Goal: Task Accomplishment & Management: Complete application form

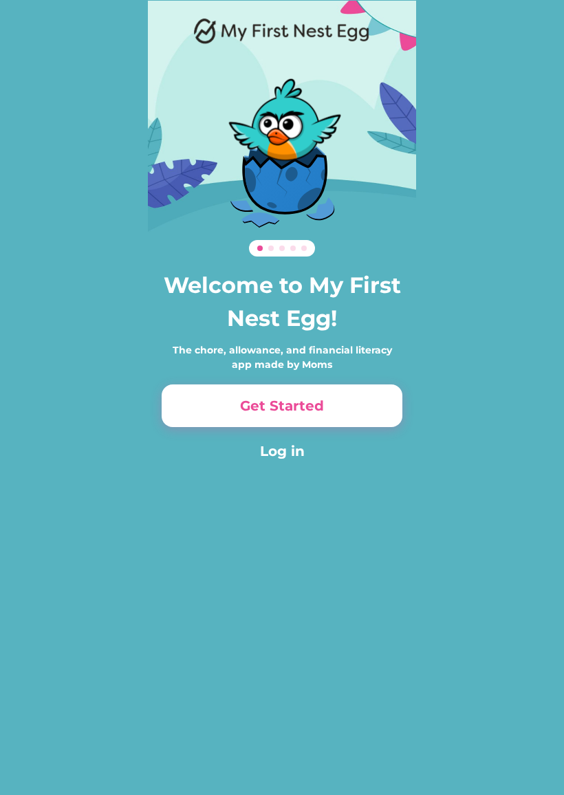
click at [264, 401] on button "Get Started" at bounding box center [282, 406] width 241 height 43
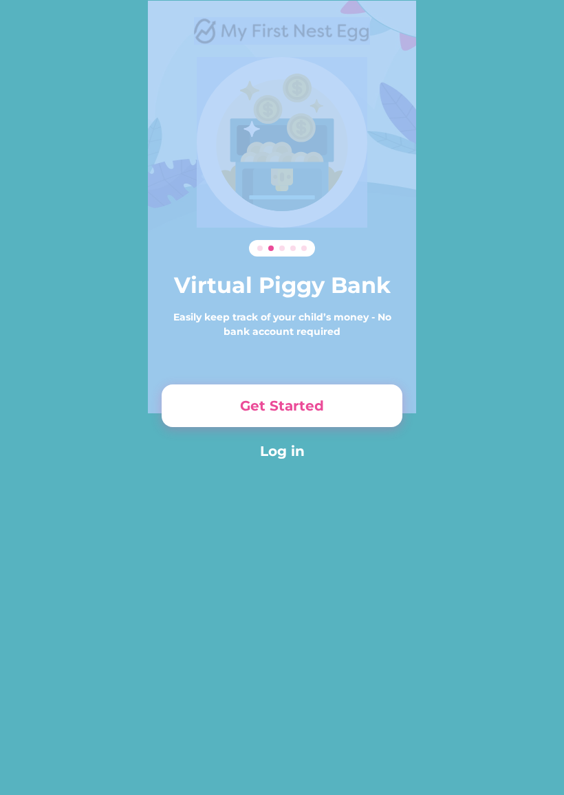
click at [471, 348] on div "Virtual Piggy Bank Easily keep track of your child’s money - No bank account re…" at bounding box center [282, 249] width 564 height 499
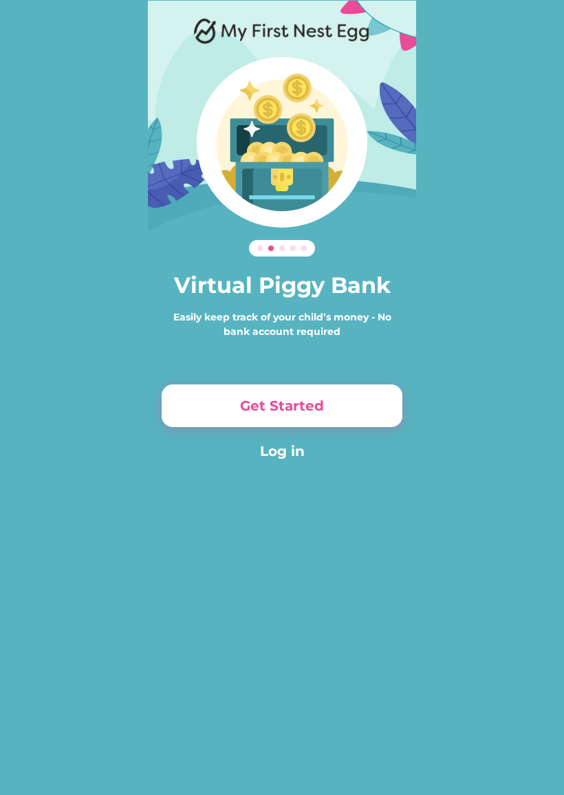
click at [345, 407] on button "Get Started" at bounding box center [282, 406] width 241 height 43
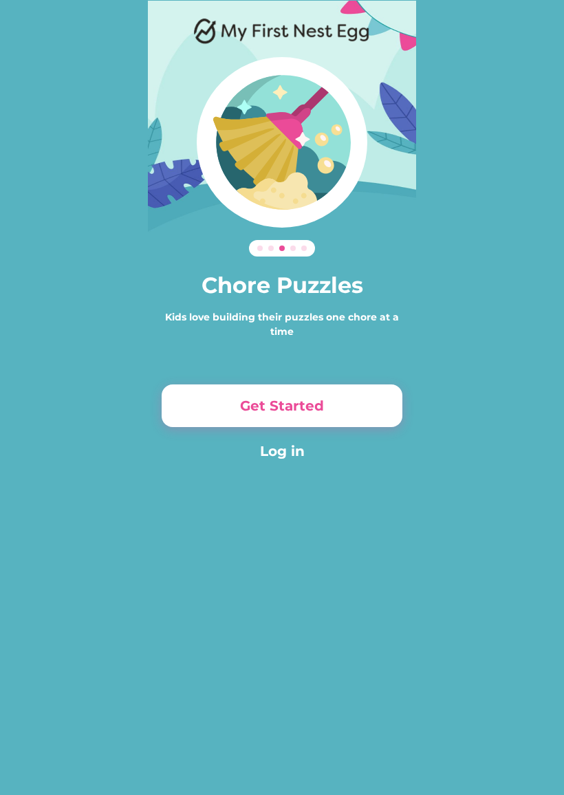
click at [350, 412] on button "Get Started" at bounding box center [282, 406] width 241 height 43
click at [332, 404] on button "Get Started" at bounding box center [282, 406] width 241 height 43
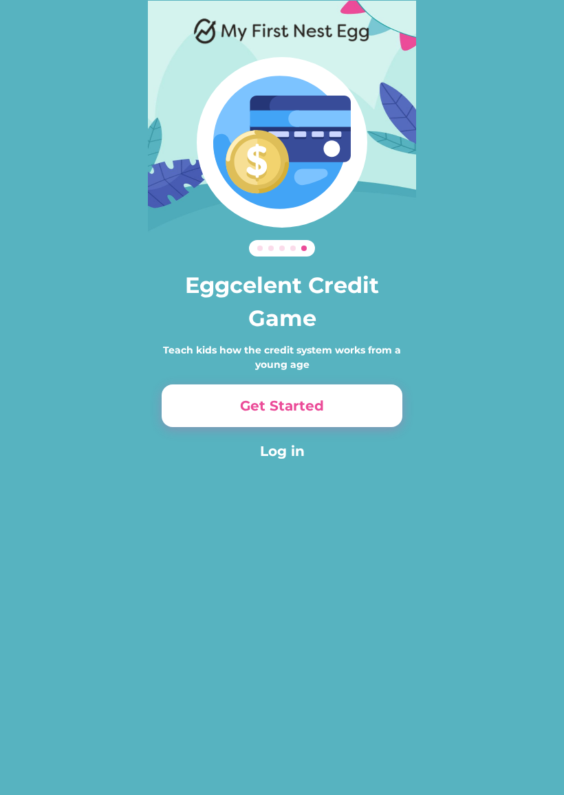
click at [341, 416] on button "Get Started" at bounding box center [282, 406] width 241 height 43
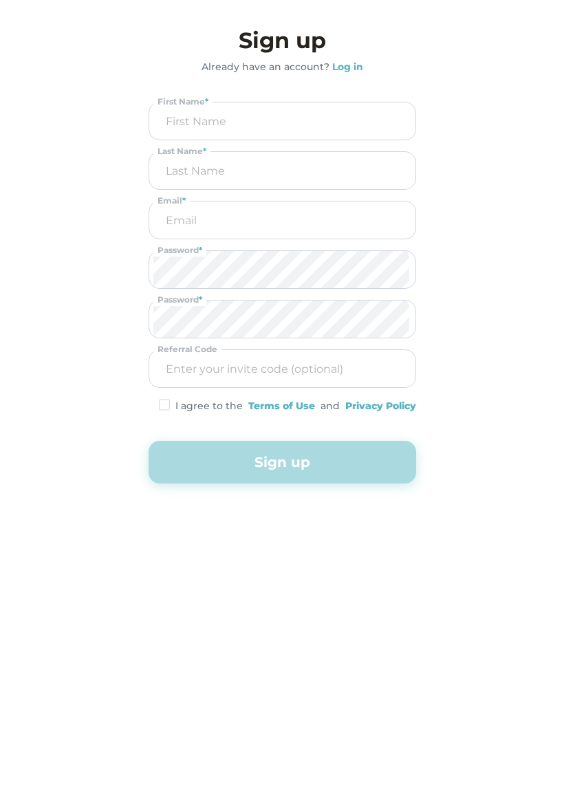
click at [316, 128] on input "input" at bounding box center [282, 121] width 258 height 37
type input "Stacey"
click at [327, 182] on input "input" at bounding box center [282, 170] width 258 height 37
type input "Neale"
click at [323, 219] on input "email" at bounding box center [282, 220] width 258 height 37
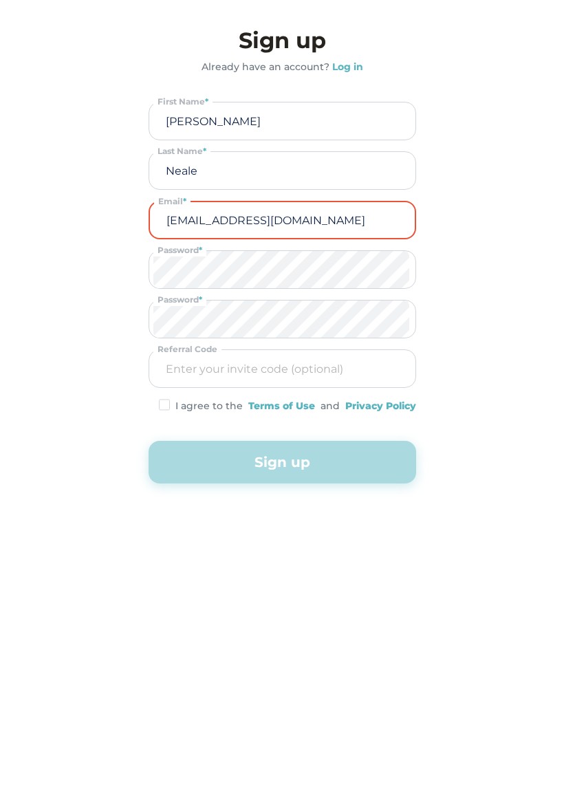
type input "staceyneale86@gmail.com"
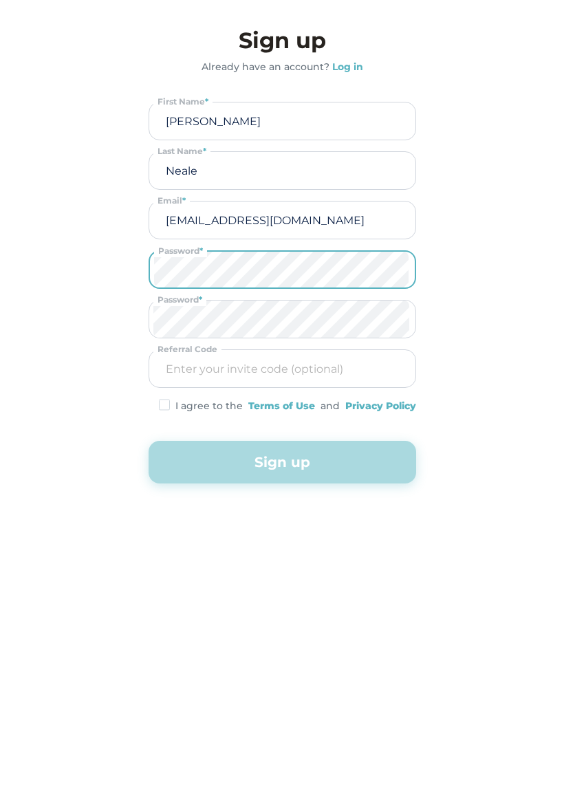
click at [548, 488] on div "Eggcelent Credit Game Teach kids how the credit system works from a young age G…" at bounding box center [282, 290] width 564 height 581
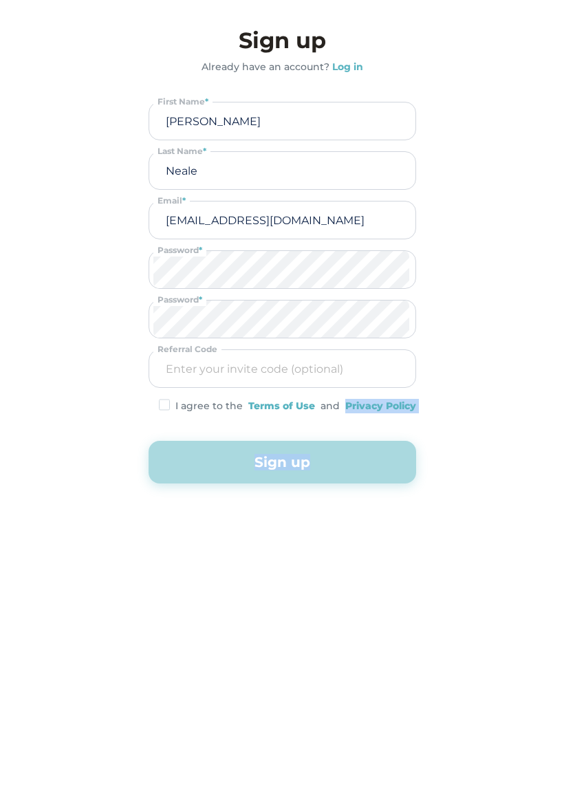
click at [486, 416] on div "Eggcelent Credit Game Teach kids how the credit system works from a young age G…" at bounding box center [282, 290] width 564 height 581
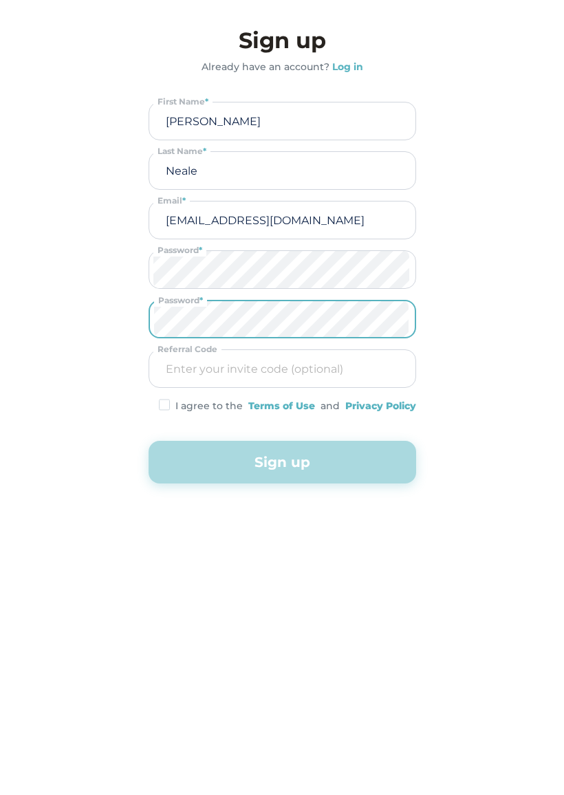
click at [343, 371] on input "input" at bounding box center [282, 368] width 258 height 37
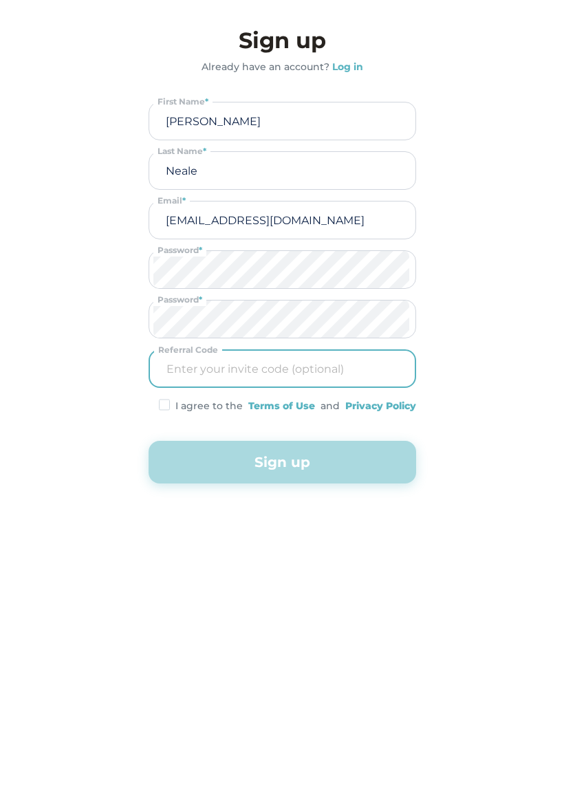
click at [164, 399] on img at bounding box center [164, 405] width 11 height 12
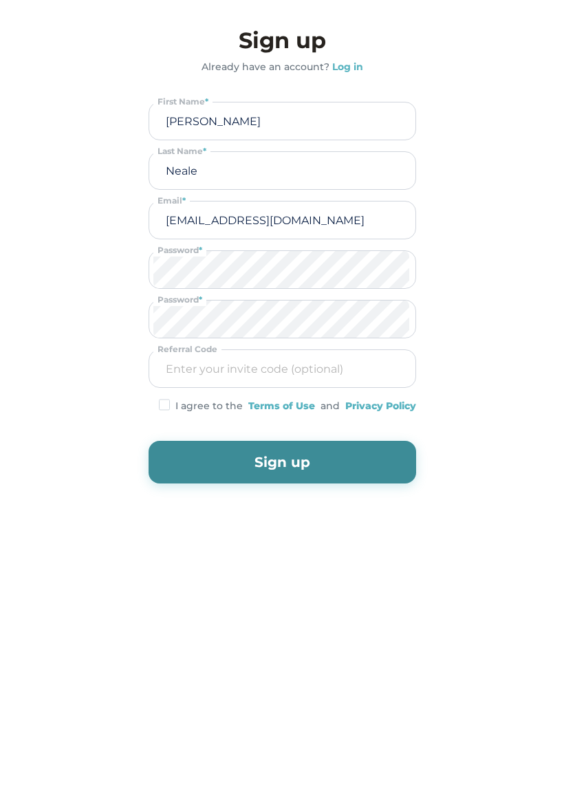
click at [166, 403] on img at bounding box center [164, 405] width 11 height 12
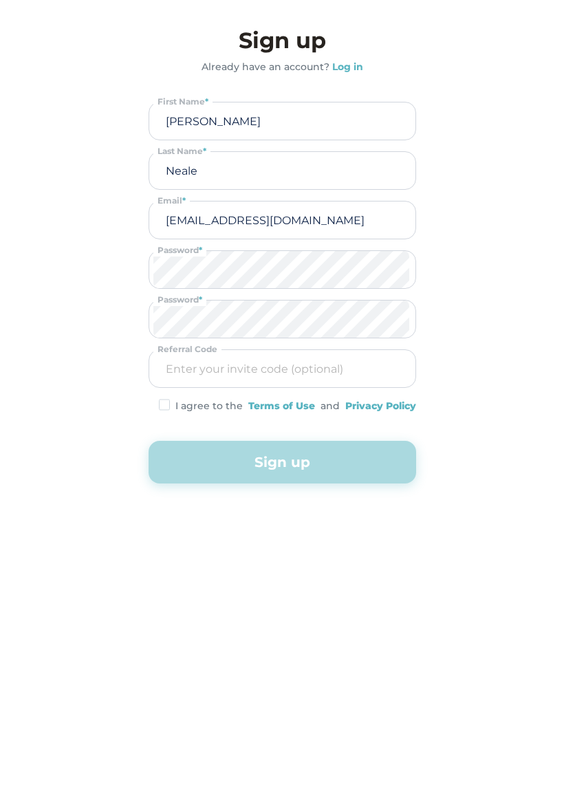
click at [165, 402] on img at bounding box center [164, 405] width 11 height 12
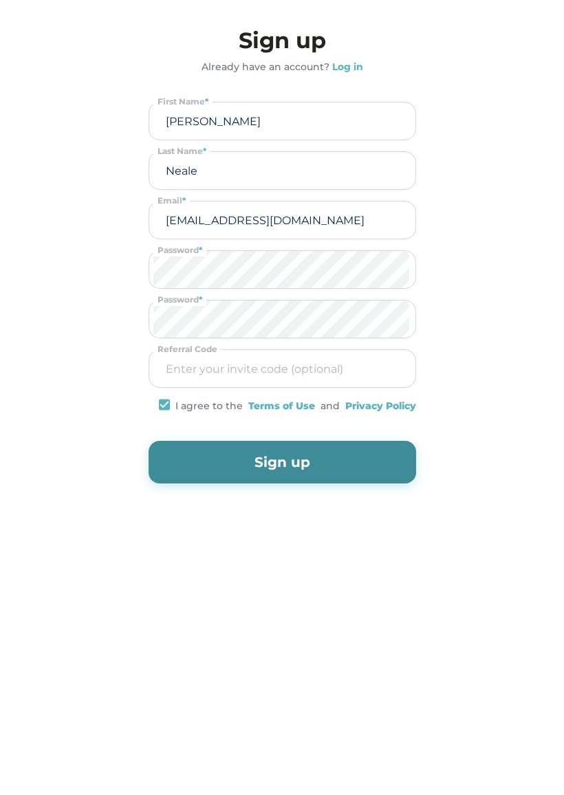
click at [288, 462] on button "Sign up" at bounding box center [283, 462] width 268 height 43
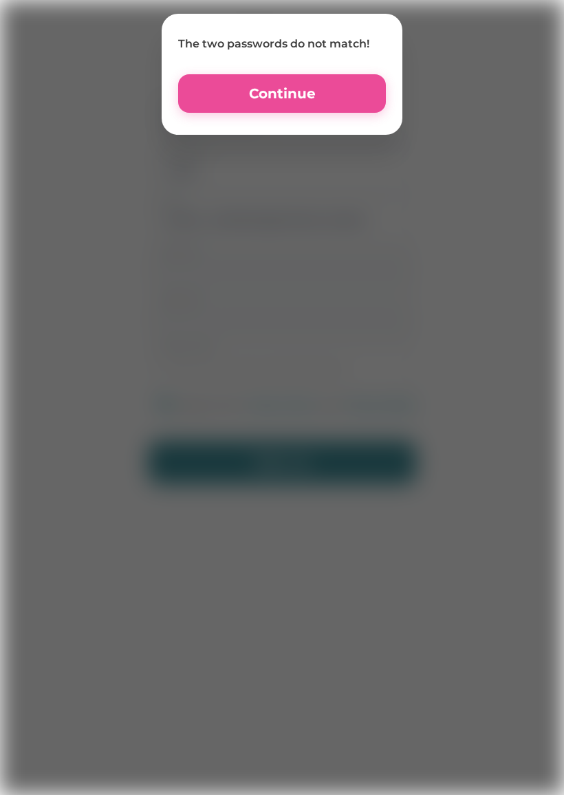
click at [336, 100] on button "Continue" at bounding box center [282, 93] width 208 height 39
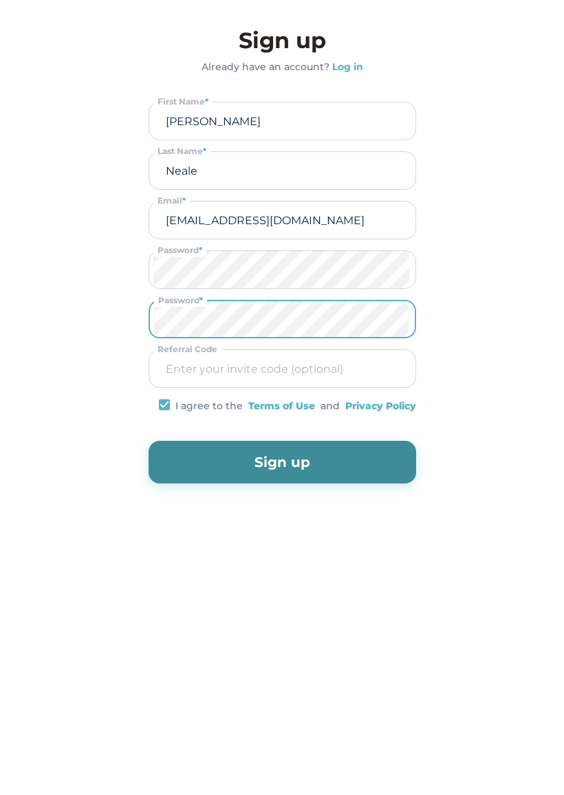
click at [354, 471] on button "Sign up" at bounding box center [283, 462] width 268 height 43
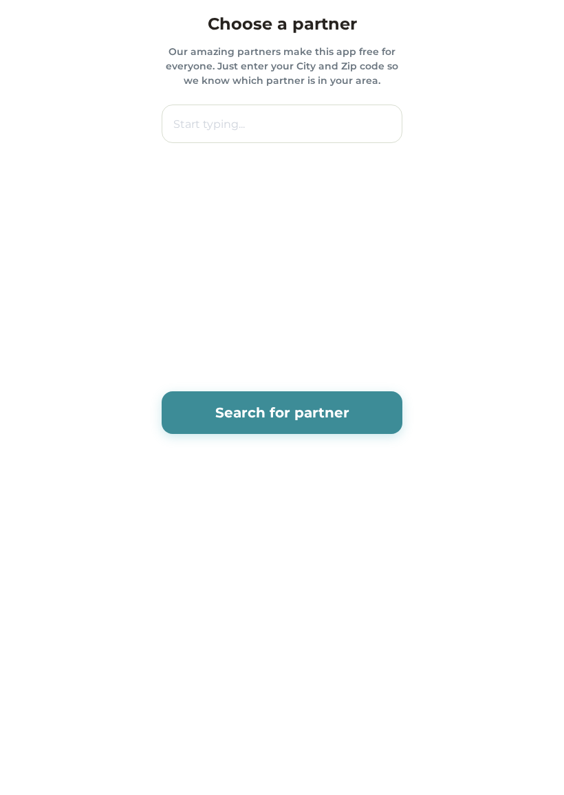
click at [358, 133] on input "text" at bounding box center [282, 124] width 241 height 39
type input "157"
type input "1570 Sportsburg Road, Punxsutawney, PA, USA"
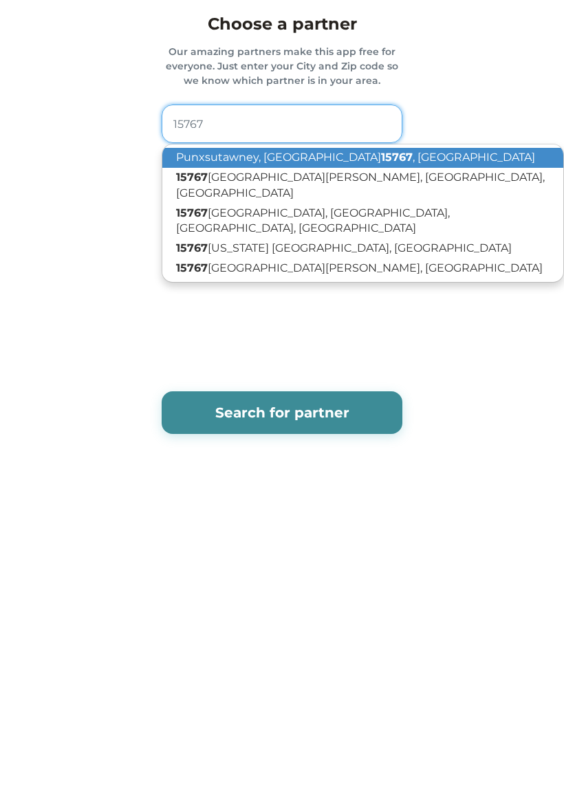
click at [330, 157] on p "Punxsutawney, PA 15767 , USA" at bounding box center [362, 158] width 401 height 20
type input "Punxsutawney, PA 15767, USA"
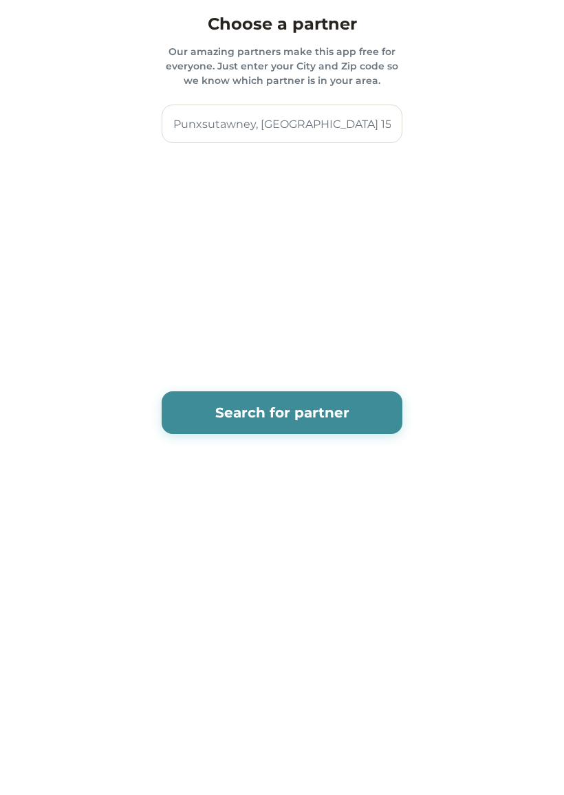
click at [368, 404] on button "Search for partner" at bounding box center [282, 412] width 241 height 43
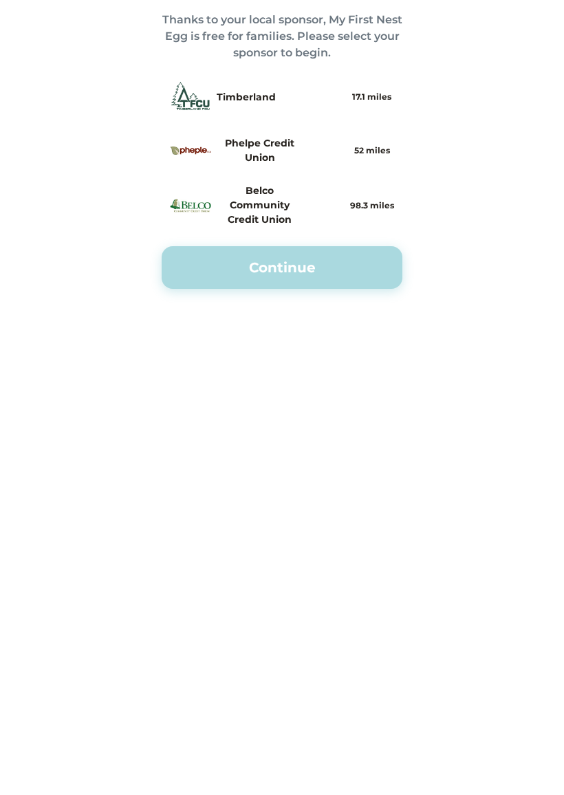
click at [364, 97] on h4 "17.1 miles" at bounding box center [371, 97] width 39 height 12
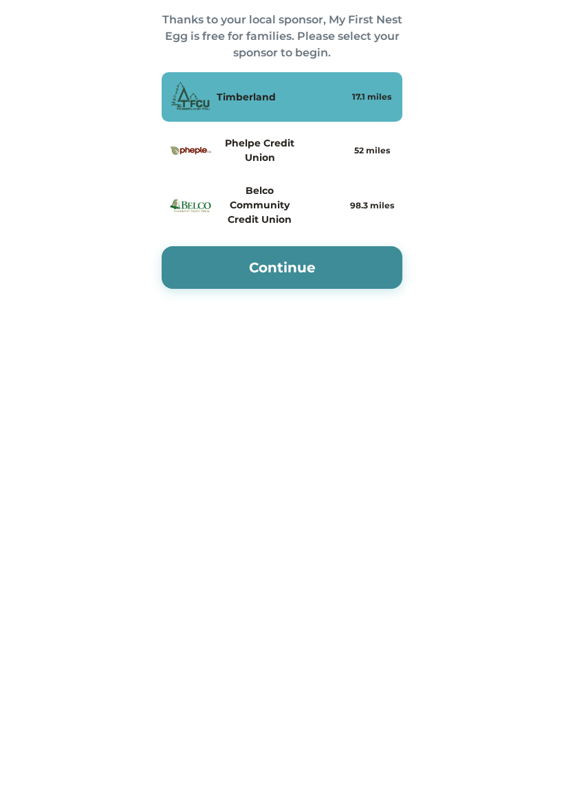
click at [334, 270] on button "Continue" at bounding box center [282, 267] width 241 height 43
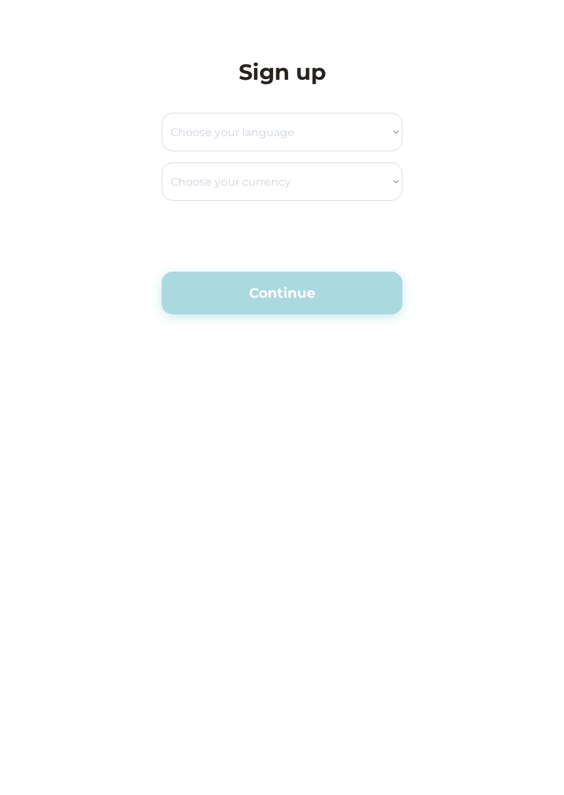
click at [369, 129] on select "Choose your language English Spanish" at bounding box center [282, 132] width 241 height 39
select select ""en_us""
click at [365, 191] on select "Choose your currency Dollar Peso Euro Pound Rupee Yuan East Caribbean Dollar Ye…" at bounding box center [282, 181] width 241 height 39
click at [389, 182] on select "Choose your currency Dollar Peso Euro Pound Rupee Yuan East Caribbean Dollar Ye…" at bounding box center [282, 181] width 241 height 39
select select ""_""
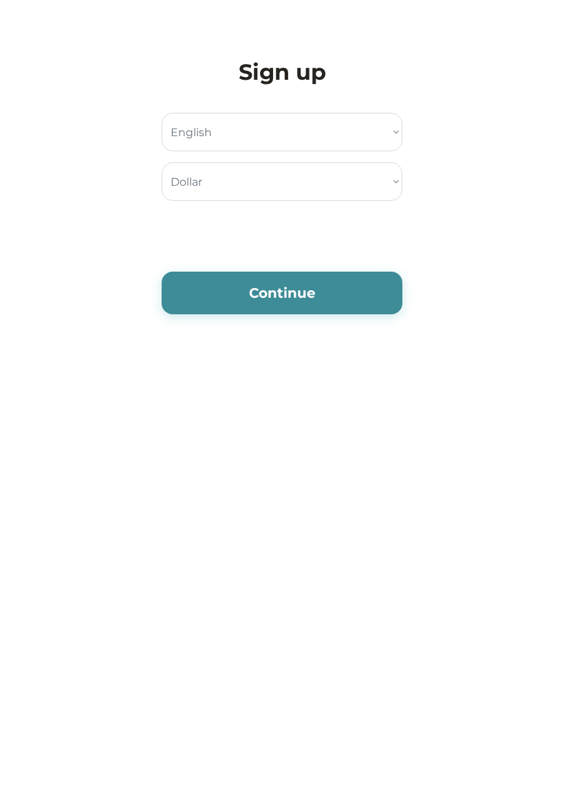
click at [336, 298] on button "Continue" at bounding box center [282, 293] width 241 height 43
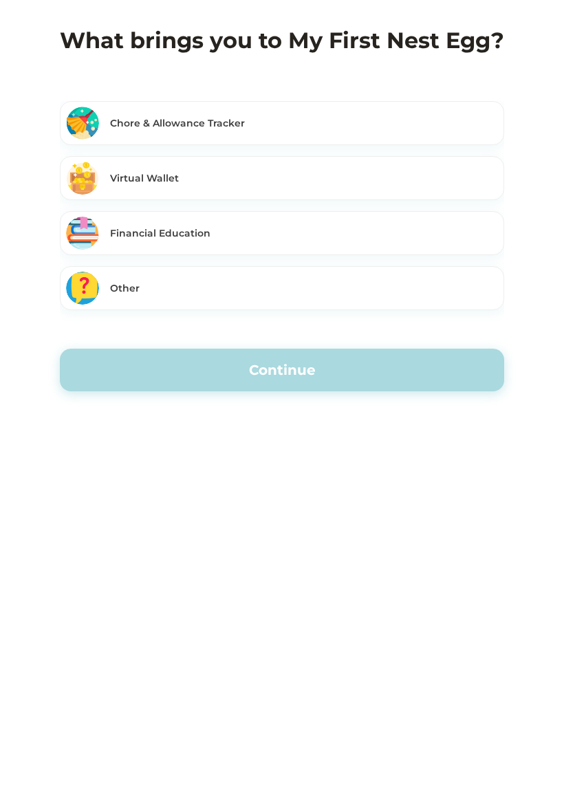
click at [484, 116] on div "Chore & Allowance Tracker" at bounding box center [304, 123] width 388 height 14
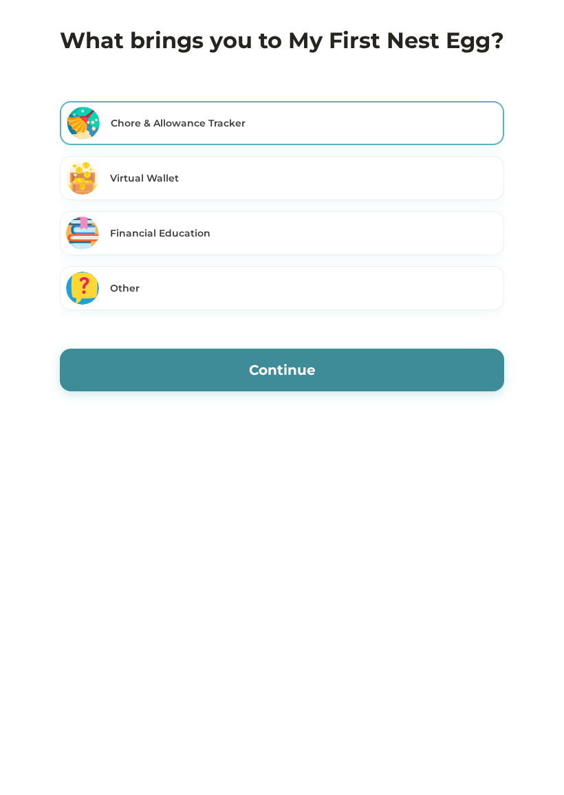
click at [413, 375] on button "Continue" at bounding box center [282, 370] width 444 height 43
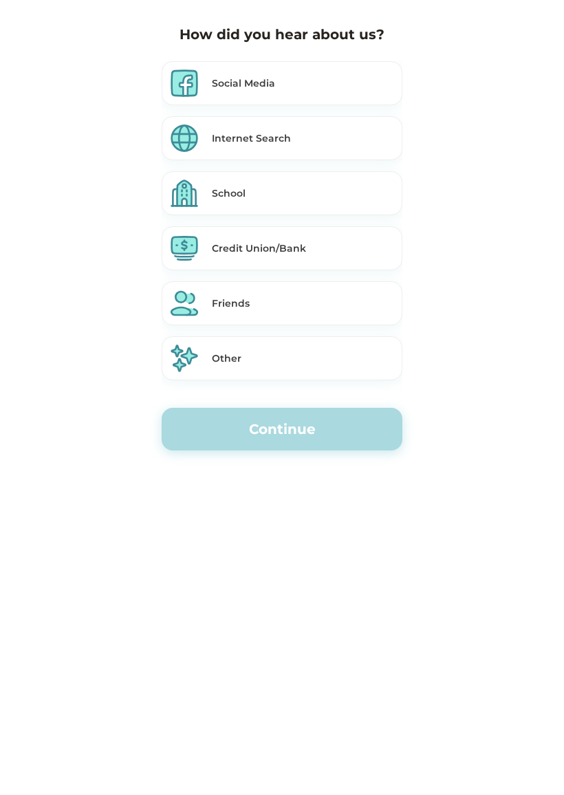
click at [353, 85] on div "Social Media" at bounding box center [304, 83] width 184 height 14
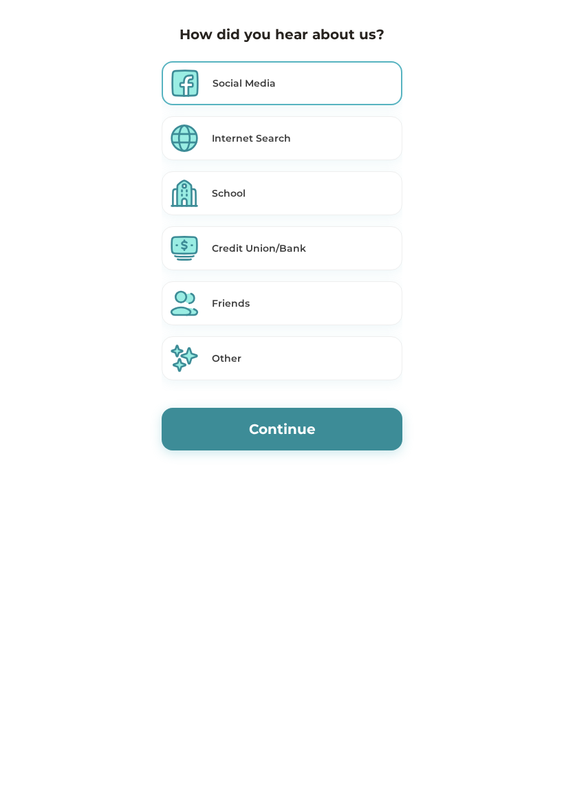
click at [316, 429] on button "Continue" at bounding box center [282, 429] width 241 height 43
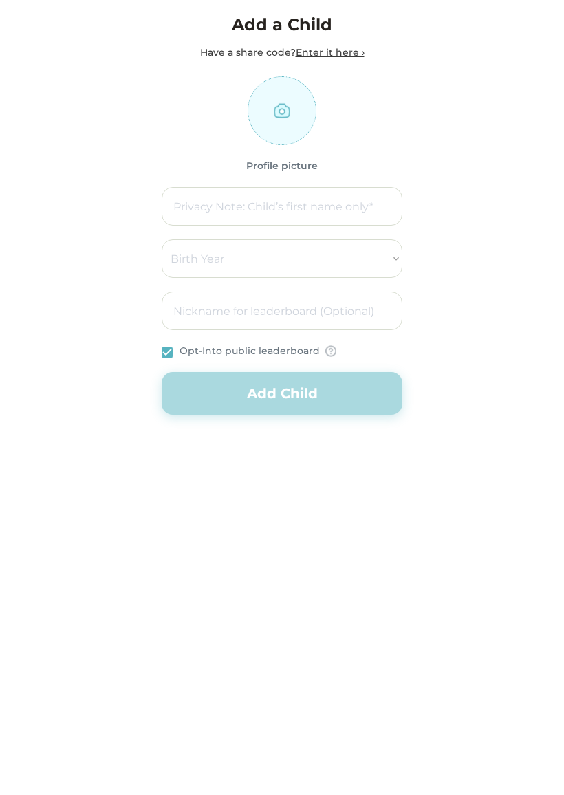
click at [294, 107] on input "file" at bounding box center [282, 111] width 67 height 67
click at [334, 213] on input "input" at bounding box center [282, 206] width 241 height 39
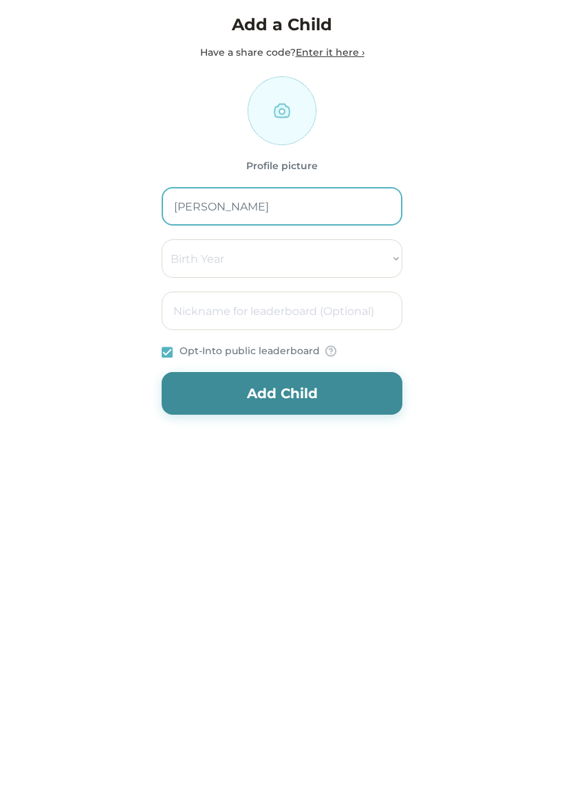
type input "[PERSON_NAME]"
click at [356, 251] on select "Birth Year 2000 2001 2002 2003 2004 2005 2006 2007 2008 2009 2010 2011 2012 201…" at bounding box center [282, 258] width 241 height 39
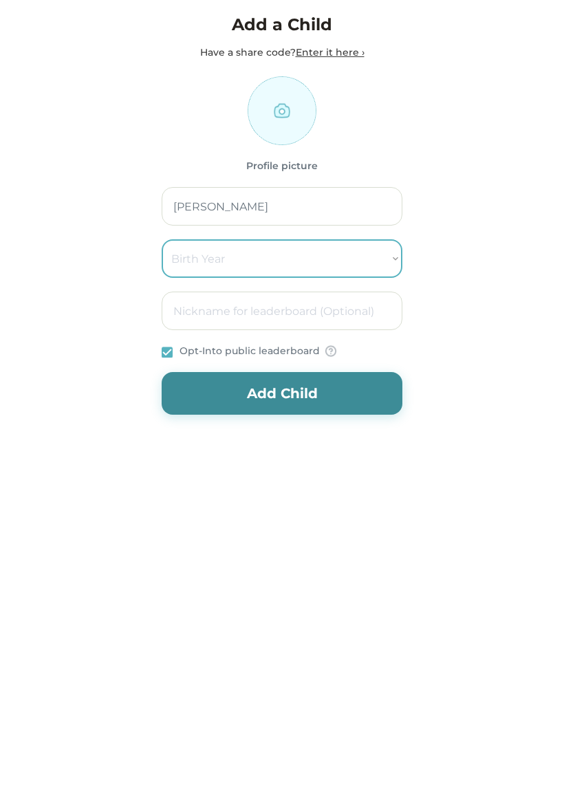
select select "2014"
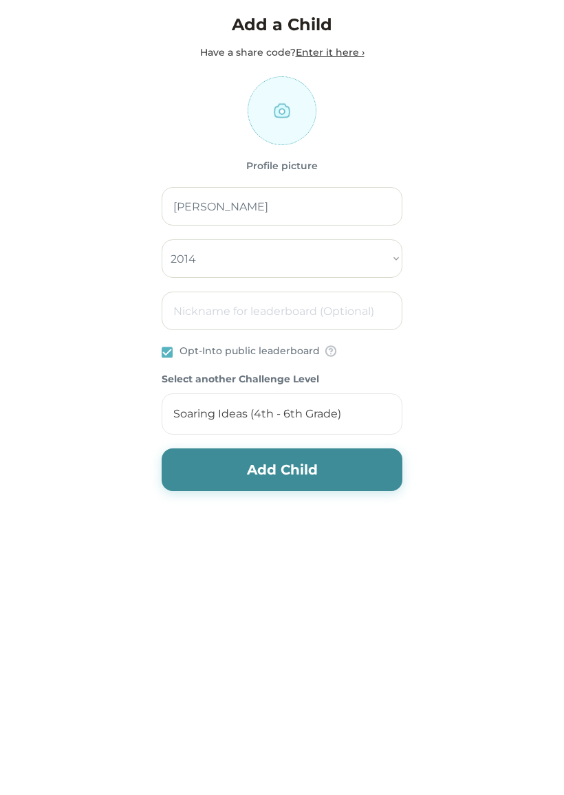
click at [300, 352] on div "Opt-Into public leaderboard" at bounding box center [250, 351] width 140 height 14
click at [327, 354] on img at bounding box center [330, 351] width 11 height 12
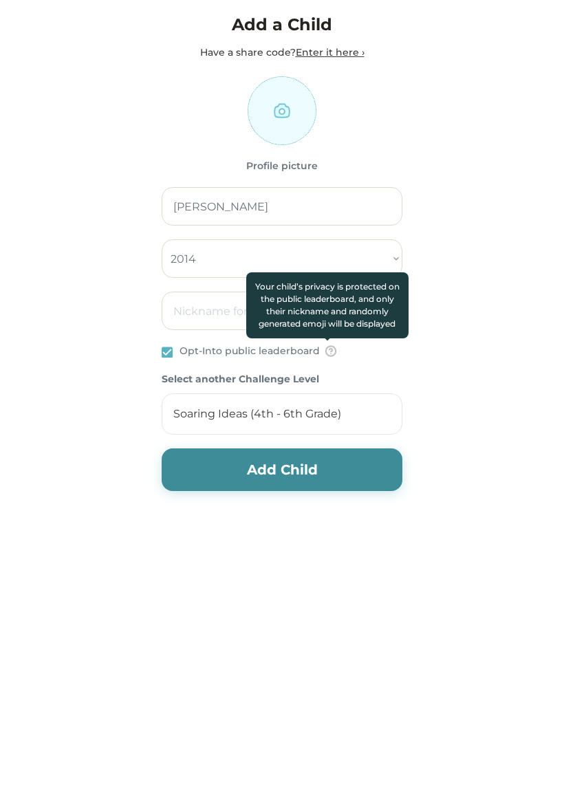
click at [473, 265] on div "Choose a partner Our amazing partners make this app free for everyone. Just ent…" at bounding box center [282, 287] width 564 height 574
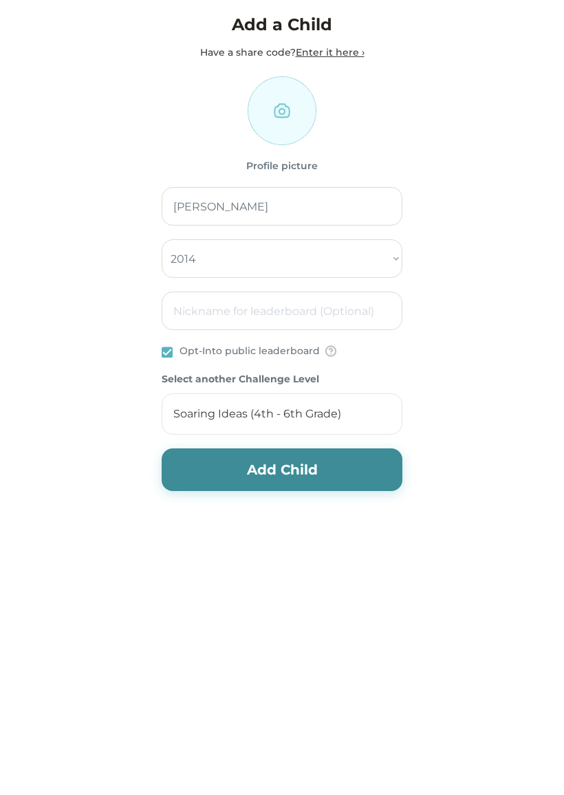
click at [170, 352] on rect at bounding box center [167, 352] width 10 height 10
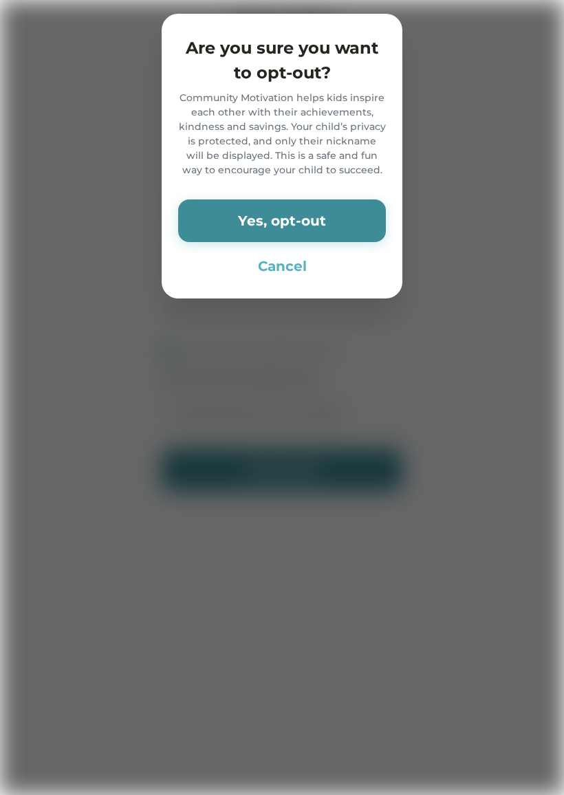
click at [327, 217] on button "Yes, opt-out" at bounding box center [282, 221] width 208 height 43
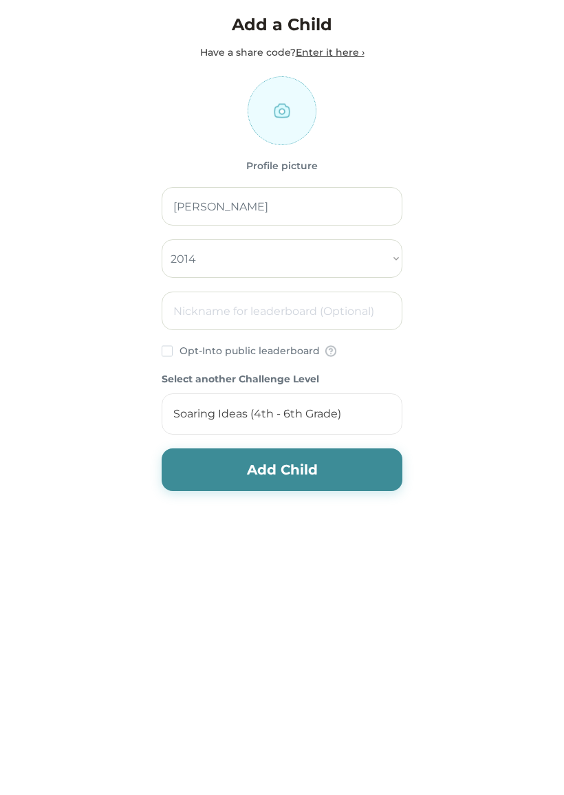
click at [168, 346] on rect at bounding box center [167, 351] width 10 height 10
click at [357, 475] on button "Add Child" at bounding box center [282, 470] width 241 height 43
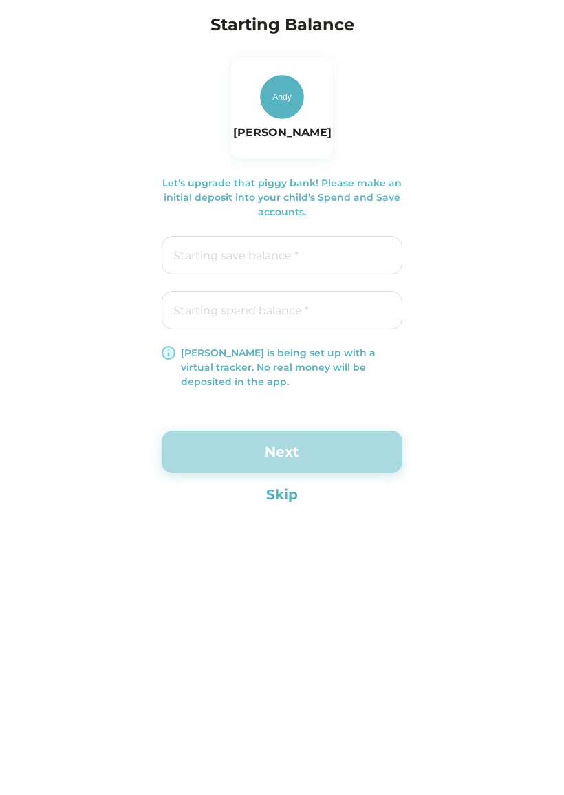
type input "$0.00"
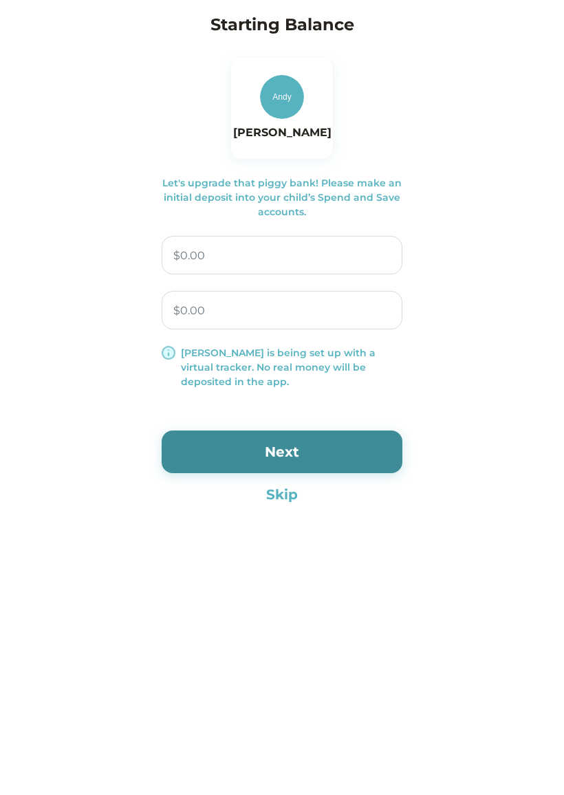
click at [373, 255] on input "input" at bounding box center [282, 255] width 241 height 39
click at [363, 308] on input "input" at bounding box center [282, 310] width 241 height 39
click at [466, 277] on div "Choose a partner Our amazing partners make this app free for everyone. Just ent…" at bounding box center [282, 258] width 564 height 517
click at [372, 259] on input "input" at bounding box center [282, 255] width 241 height 39
click at [368, 458] on button "Next" at bounding box center [282, 452] width 241 height 43
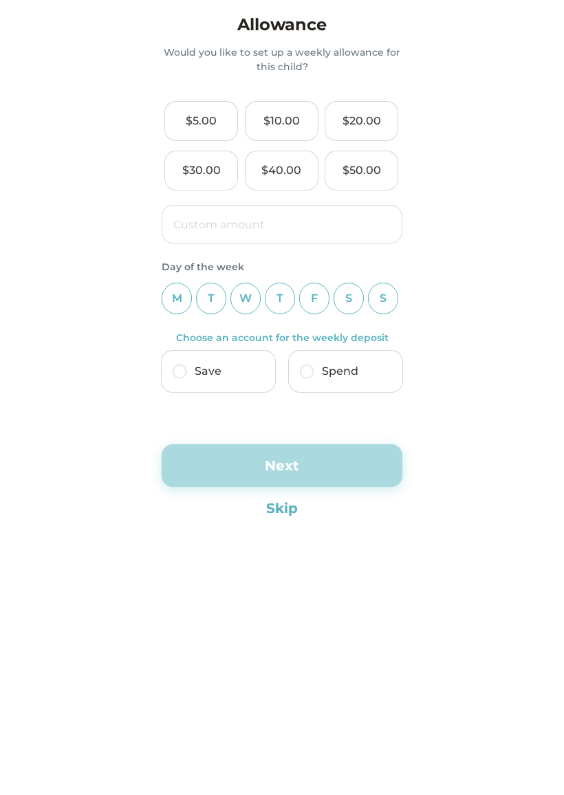
click at [351, 231] on input "input" at bounding box center [282, 224] width 241 height 39
click at [355, 374] on div "Spend" at bounding box center [340, 371] width 36 height 17
click at [312, 366] on img at bounding box center [307, 372] width 14 height 14
click at [366, 125] on div "$20.00" at bounding box center [362, 121] width 39 height 17
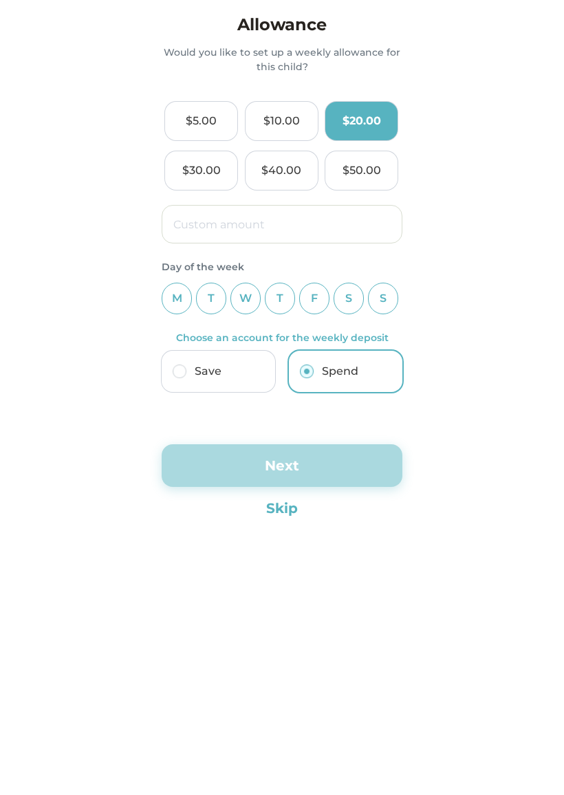
click at [286, 501] on button "Skip" at bounding box center [282, 508] width 241 height 21
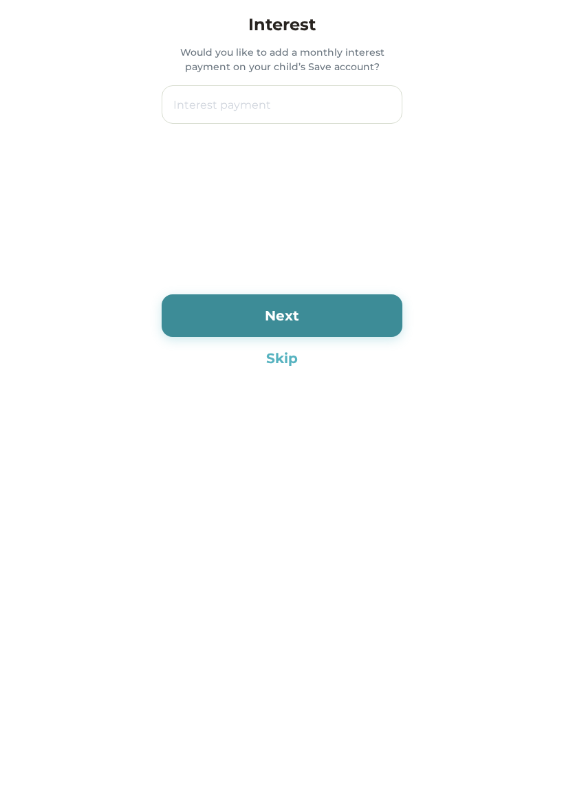
click at [289, 362] on button "Skip" at bounding box center [282, 358] width 241 height 21
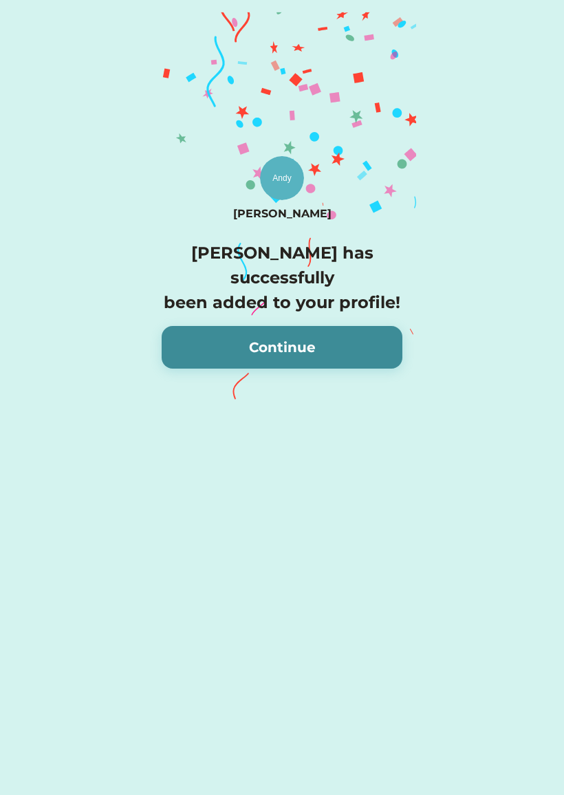
click at [363, 330] on button "Continue" at bounding box center [282, 347] width 241 height 43
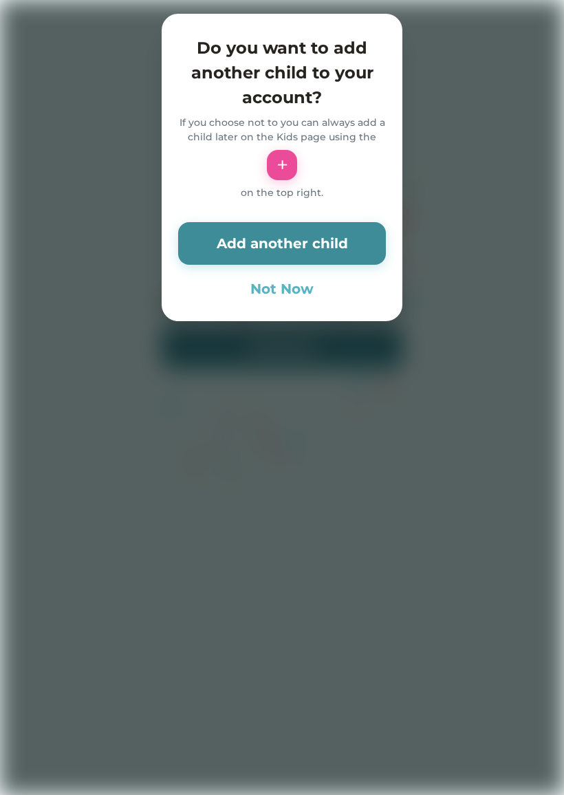
click at [290, 294] on button "Not Now" at bounding box center [282, 289] width 208 height 21
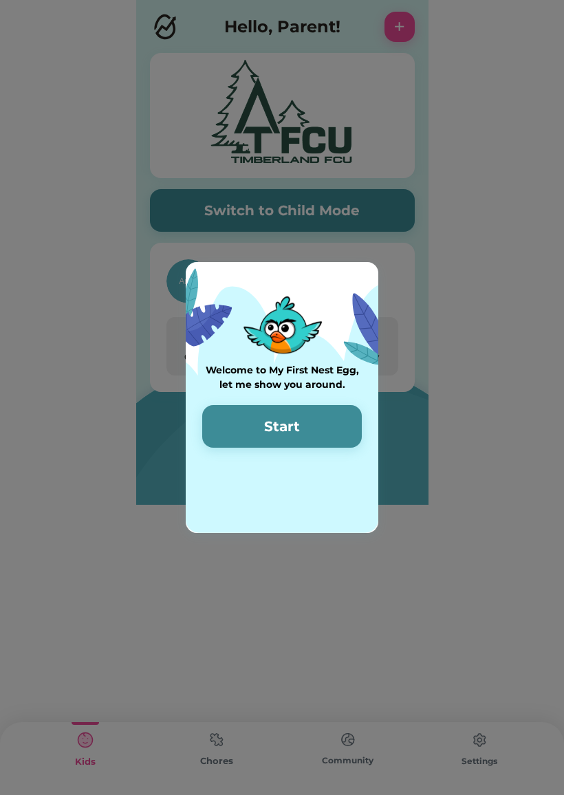
click at [332, 427] on button "Start" at bounding box center [282, 426] width 160 height 43
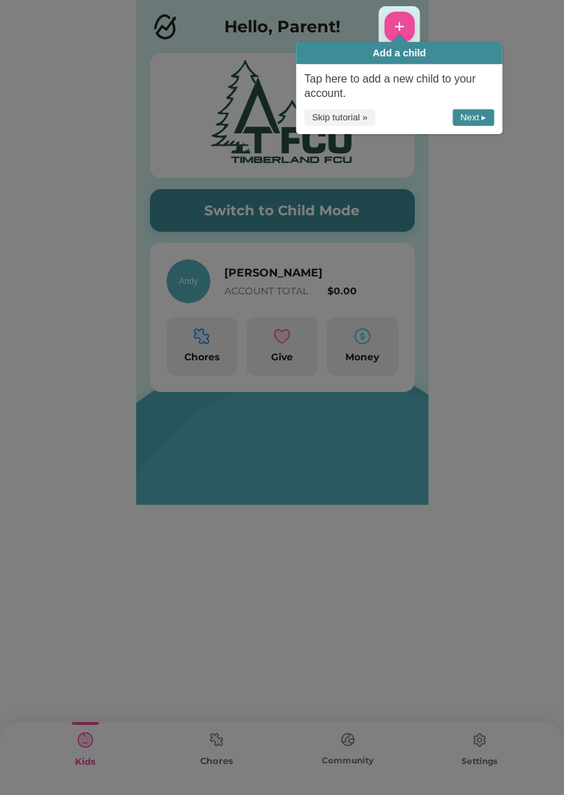
click at [475, 238] on icon at bounding box center [282, 397] width 564 height 795
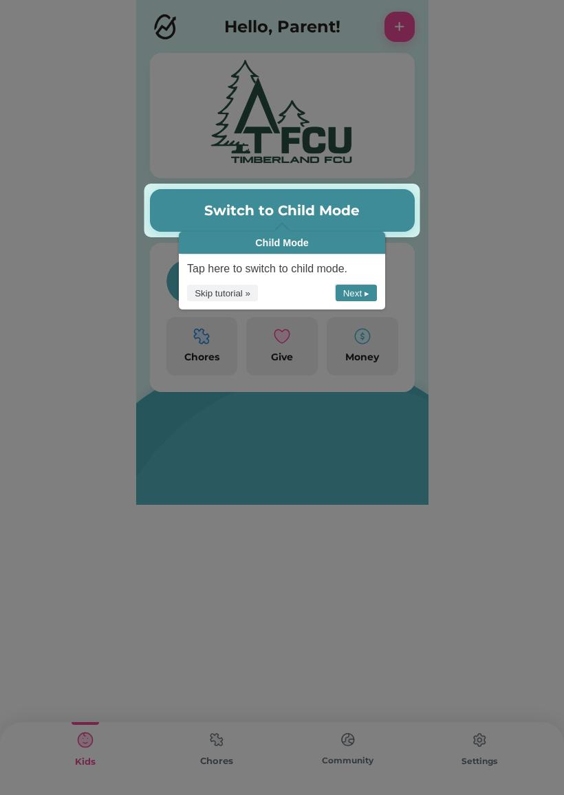
click at [363, 288] on button "Next ▸" at bounding box center [356, 293] width 41 height 17
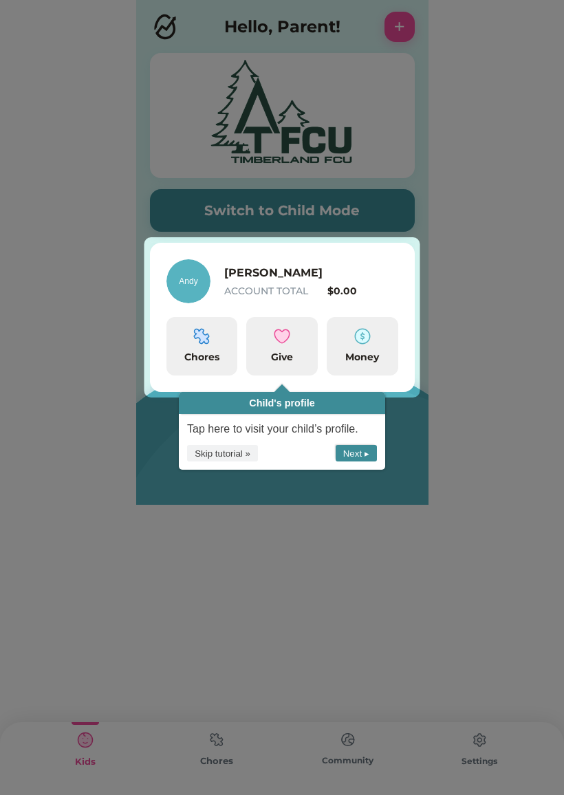
click at [369, 456] on button "Next ▸" at bounding box center [356, 453] width 41 height 17
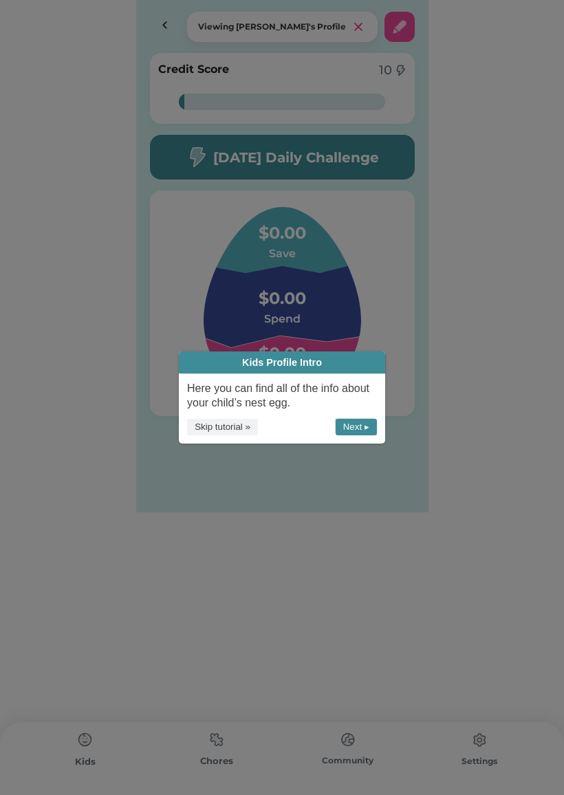
click at [362, 424] on button "Next ▸" at bounding box center [356, 427] width 41 height 17
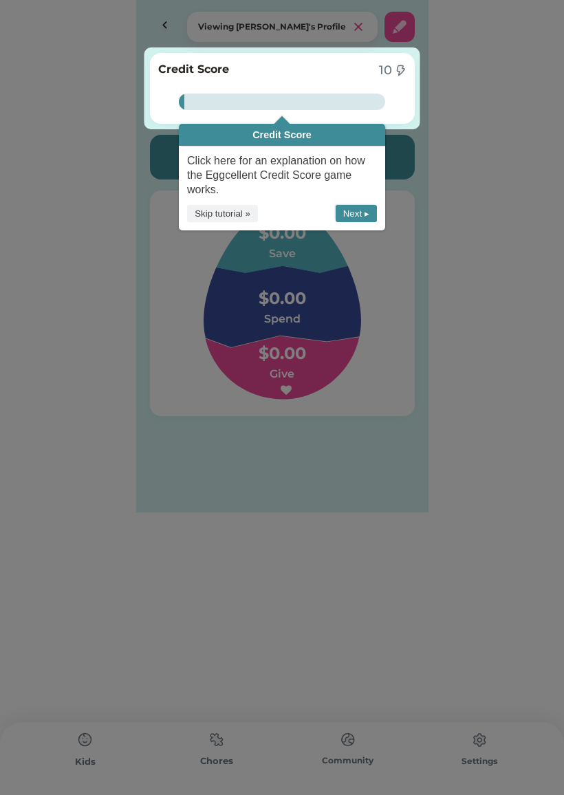
click at [363, 205] on button "Next ▸" at bounding box center [356, 213] width 41 height 17
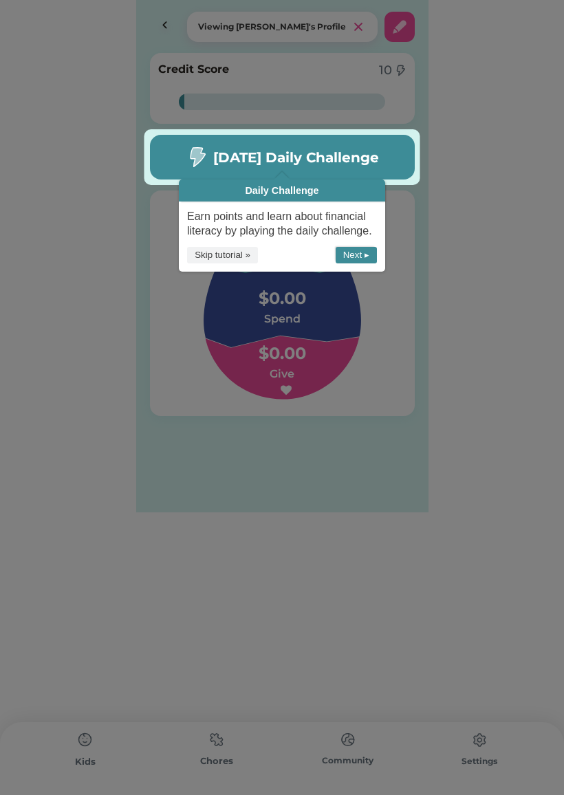
click at [364, 248] on button "Next ▸" at bounding box center [356, 255] width 41 height 17
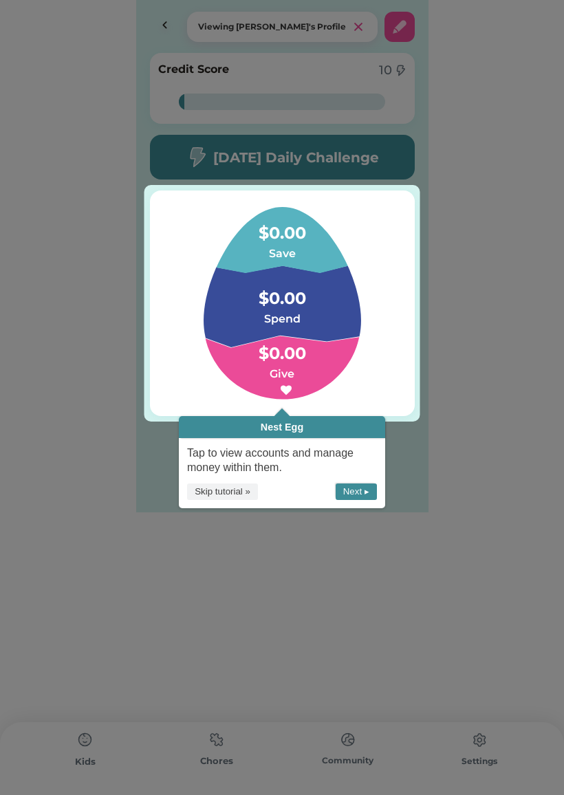
click at [374, 486] on button "Next ▸" at bounding box center [356, 492] width 41 height 17
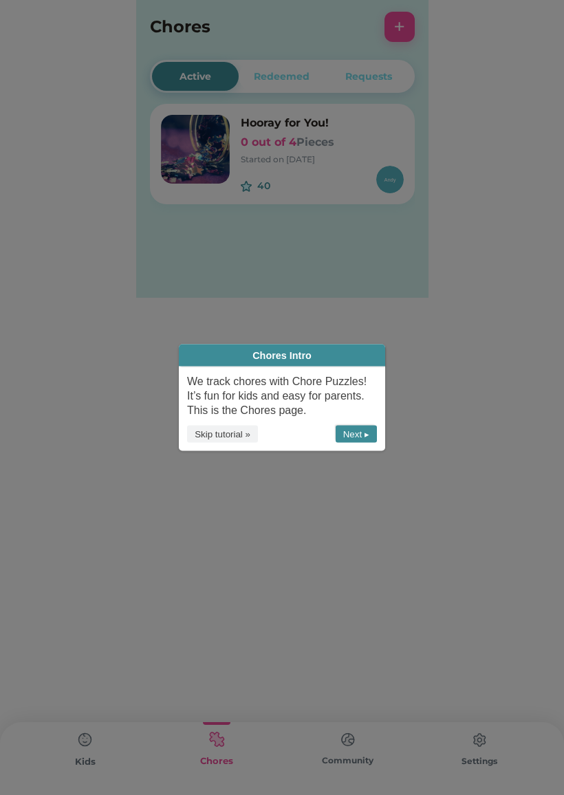
click at [367, 435] on button "Next ▸" at bounding box center [356, 434] width 41 height 17
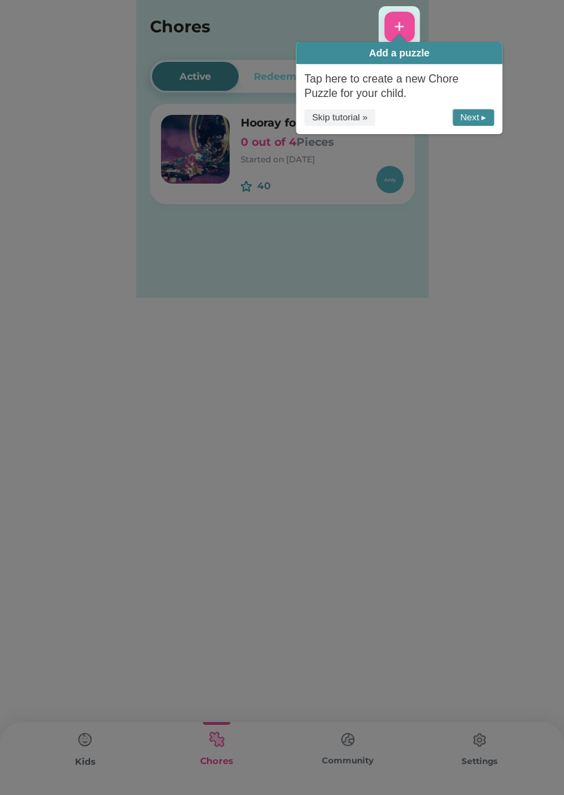
click at [421, 360] on icon at bounding box center [282, 397] width 564 height 795
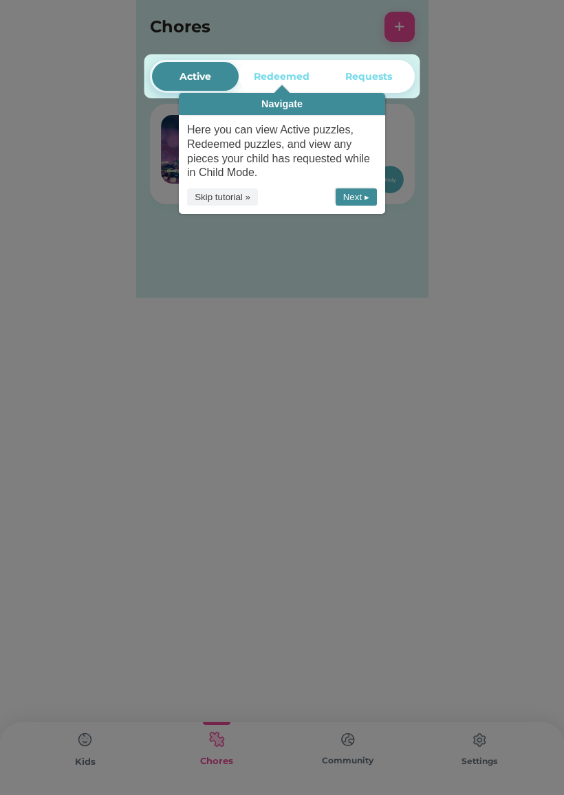
click at [490, 123] on icon at bounding box center [282, 397] width 564 height 795
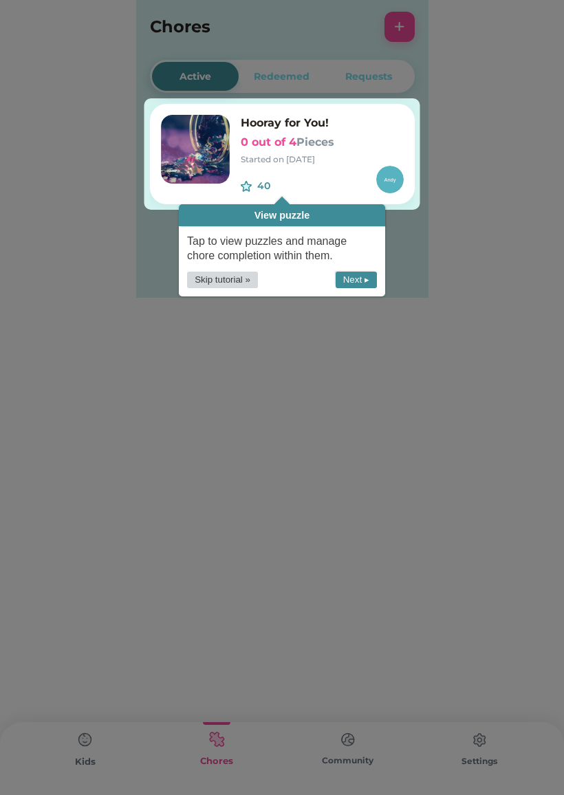
click at [226, 272] on button "Skip tutorial »" at bounding box center [222, 280] width 71 height 17
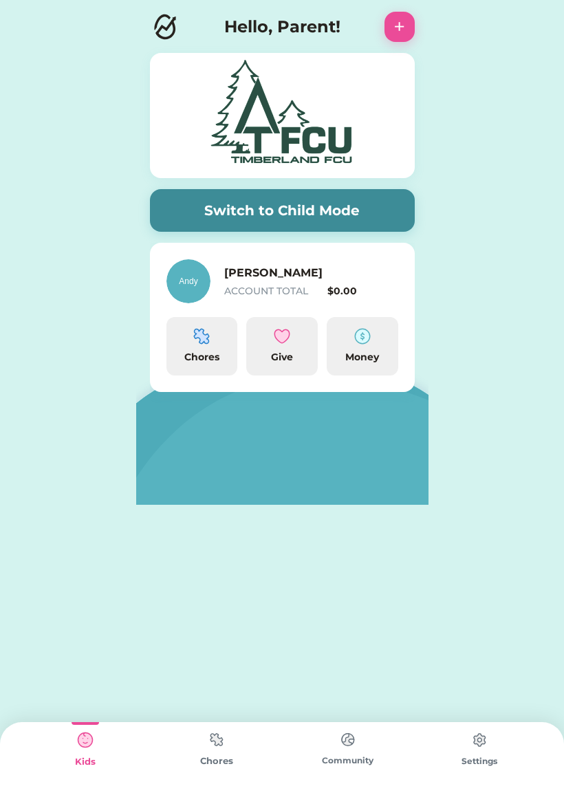
click at [204, 355] on div "Chores" at bounding box center [202, 357] width 61 height 14
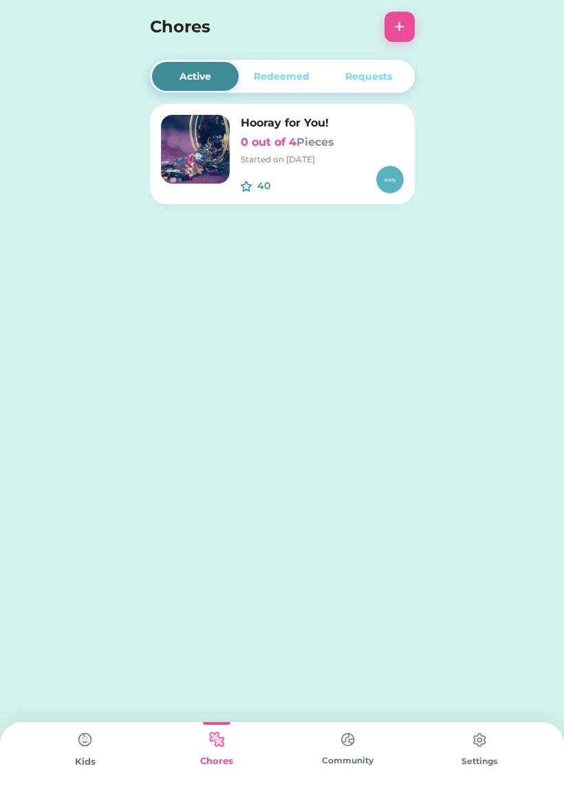
click at [389, 30] on button "+" at bounding box center [400, 27] width 30 height 30
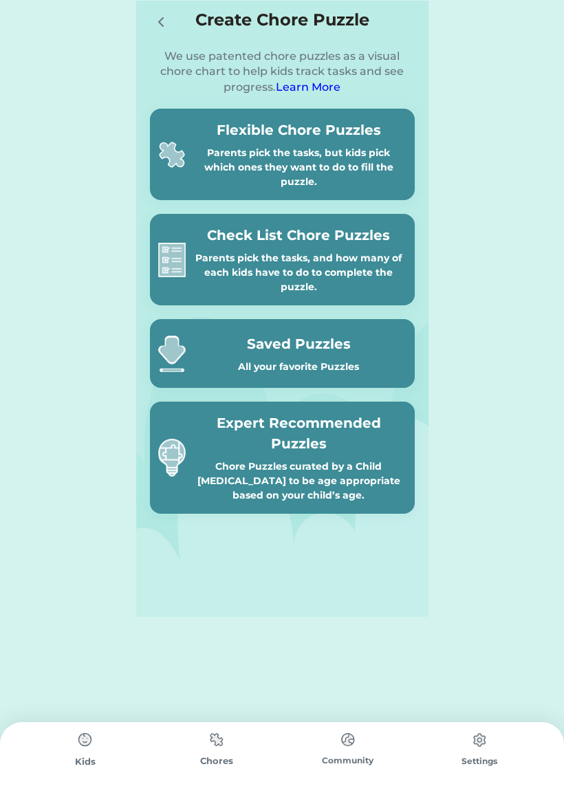
click at [151, 21] on div at bounding box center [160, 21] width 21 height 21
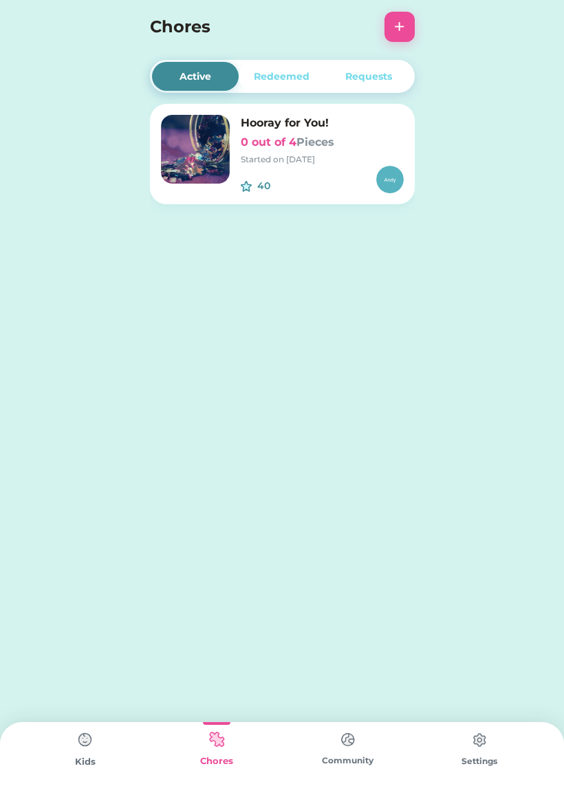
click at [399, 182] on img at bounding box center [390, 180] width 28 height 28
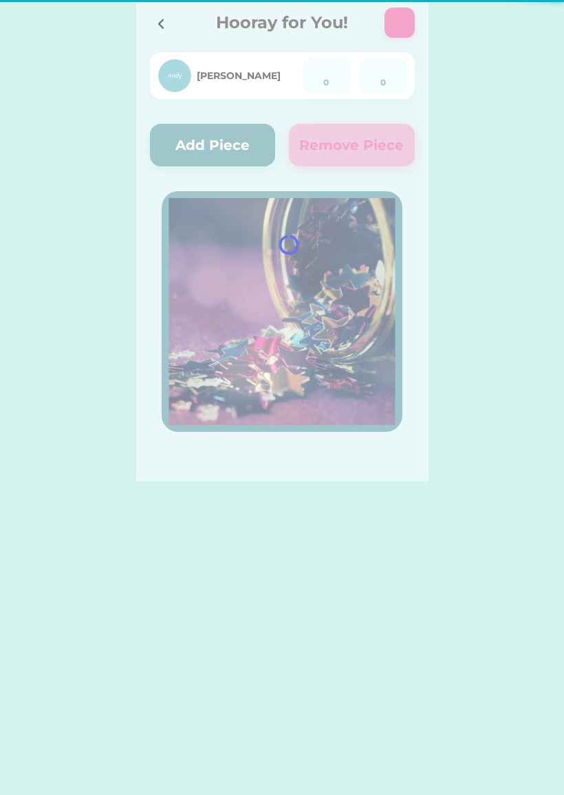
click at [312, 138] on div at bounding box center [282, 241] width 292 height 482
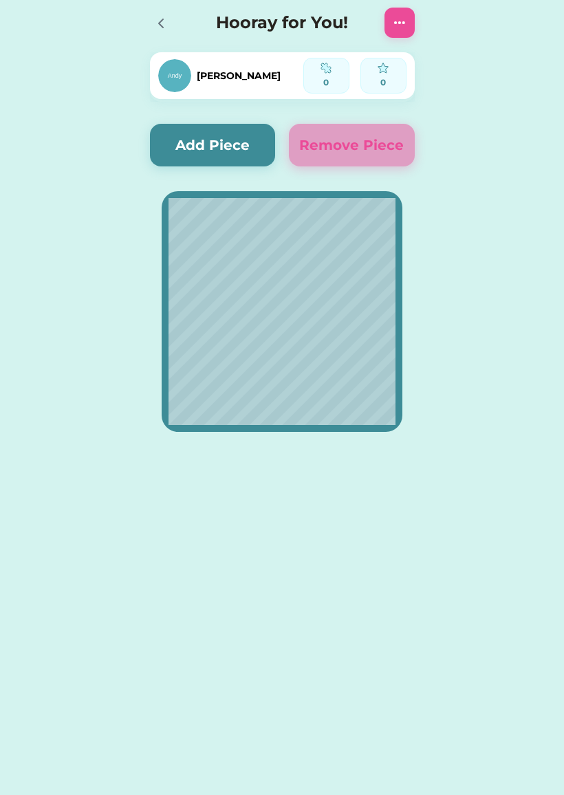
click at [224, 144] on button "Add Piece" at bounding box center [213, 145] width 126 height 43
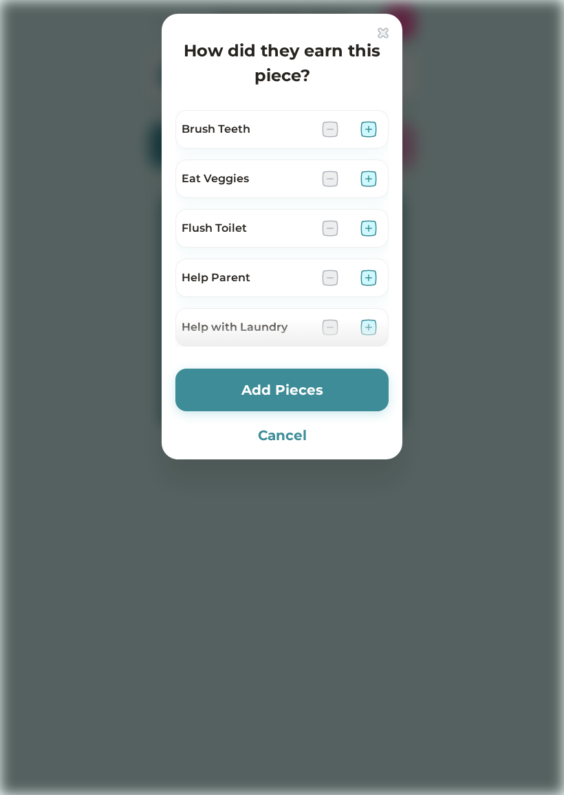
click at [295, 442] on button "Cancel" at bounding box center [281, 435] width 213 height 21
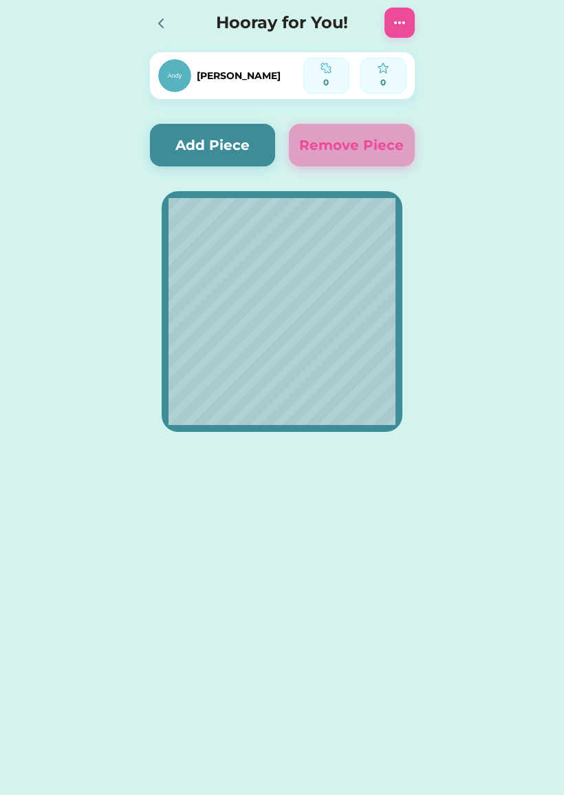
click at [163, 15] on icon at bounding box center [161, 23] width 17 height 17
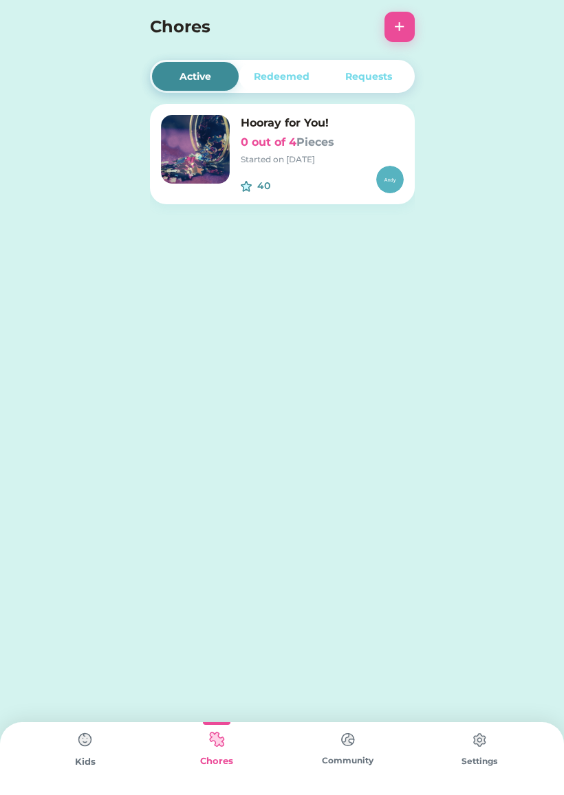
click at [389, 33] on button "+" at bounding box center [400, 27] width 30 height 30
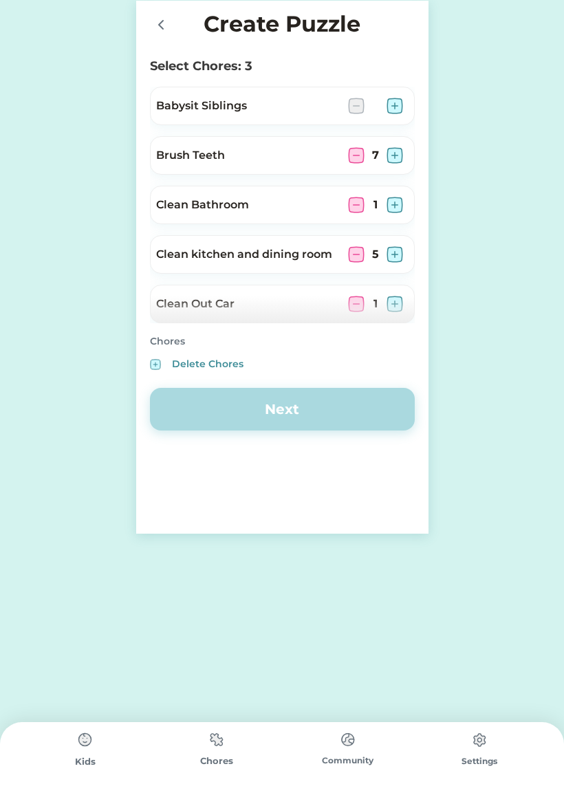
scroll to position [1448, 0]
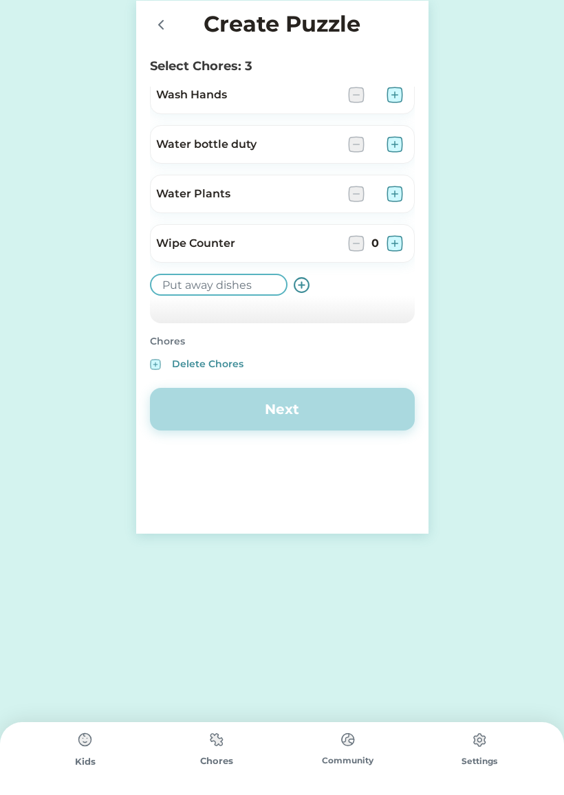
type input "Put away dishes"
click at [302, 292] on use at bounding box center [301, 285] width 14 height 14
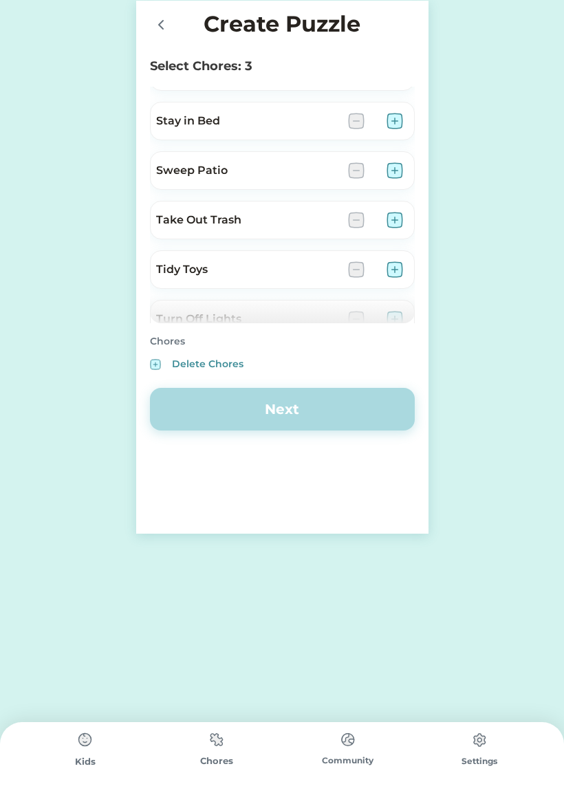
scroll to position [1027, 0]
click at [396, 122] on img at bounding box center [395, 119] width 17 height 17
click at [391, 127] on img at bounding box center [395, 119] width 17 height 17
click at [394, 120] on img at bounding box center [395, 119] width 17 height 17
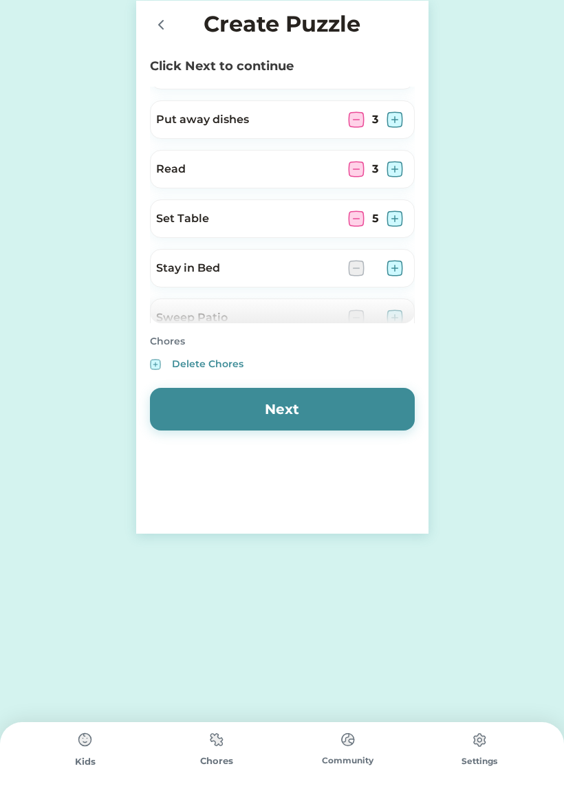
scroll to position [1057, 0]
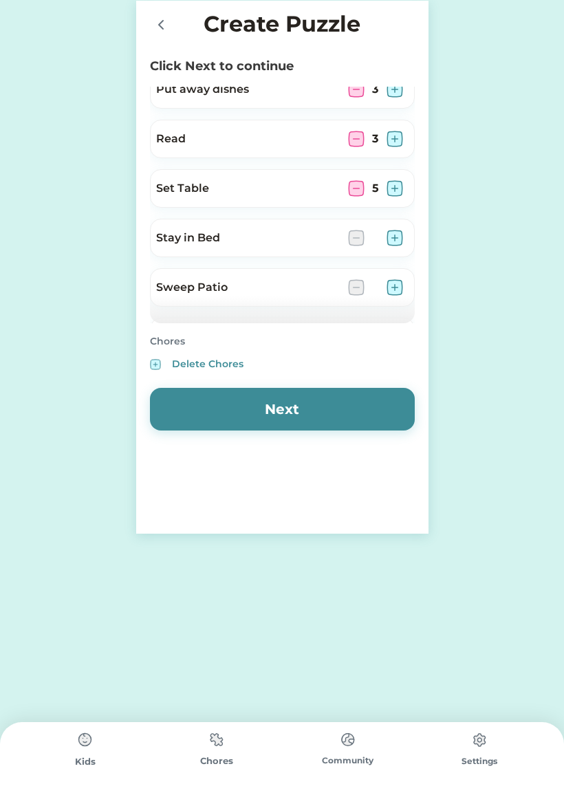
click at [360, 195] on img at bounding box center [356, 188] width 17 height 17
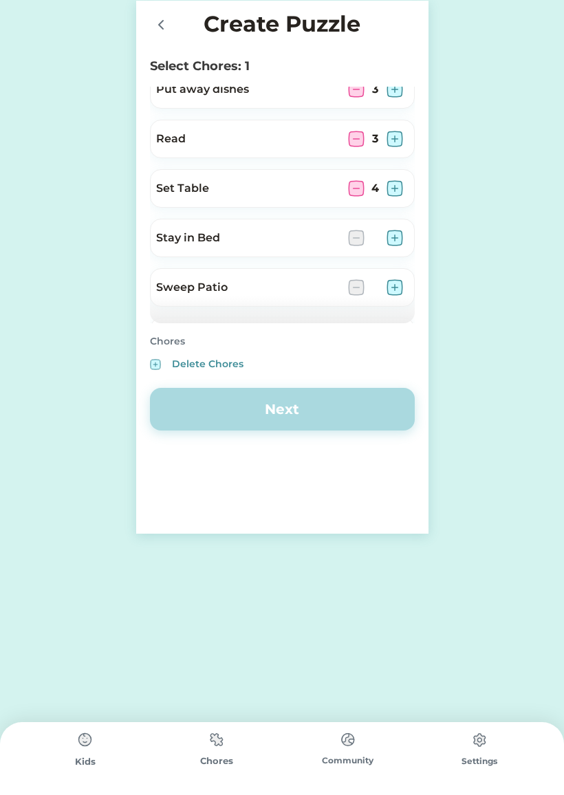
click at [363, 189] on img at bounding box center [356, 188] width 17 height 17
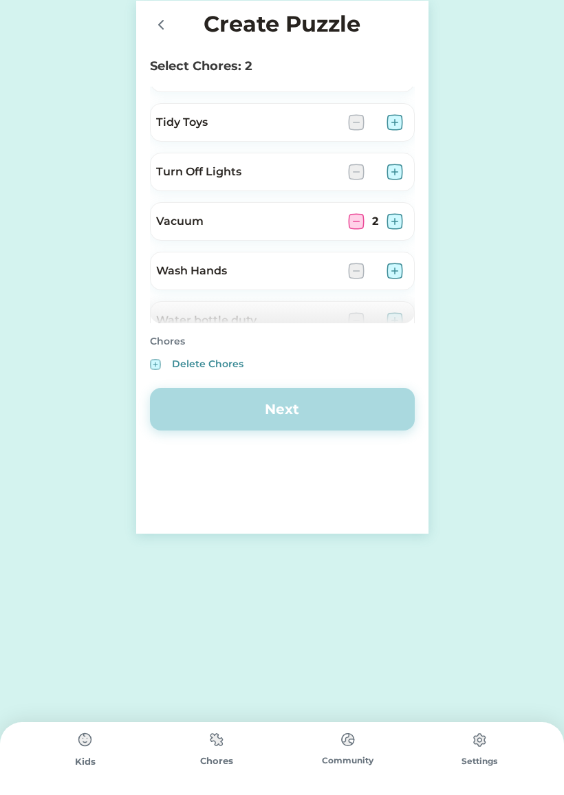
scroll to position [1309, 0]
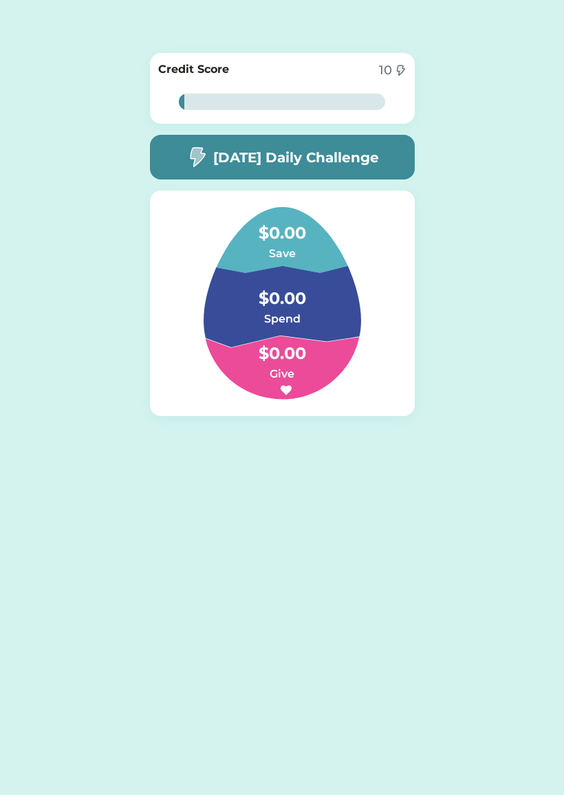
click at [369, 156] on h5 "[DATE] Daily Challenge" at bounding box center [296, 157] width 166 height 21
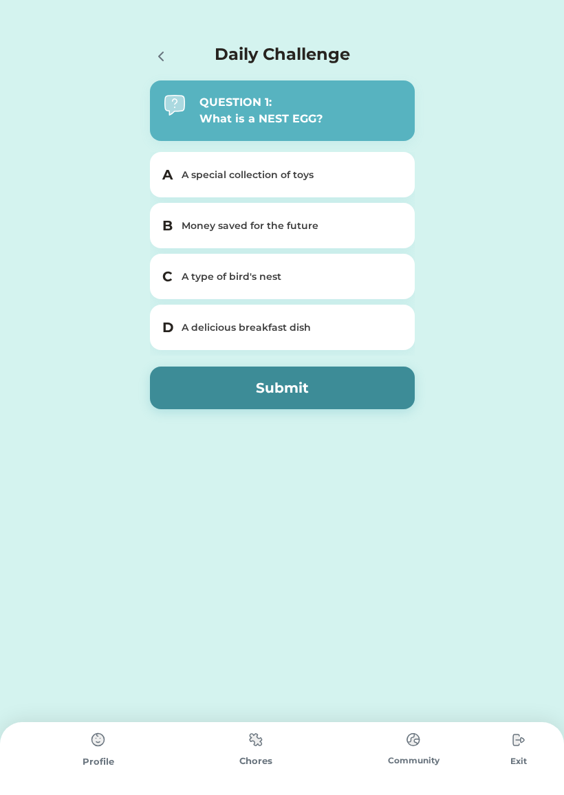
click at [526, 749] on img at bounding box center [519, 741] width 28 height 28
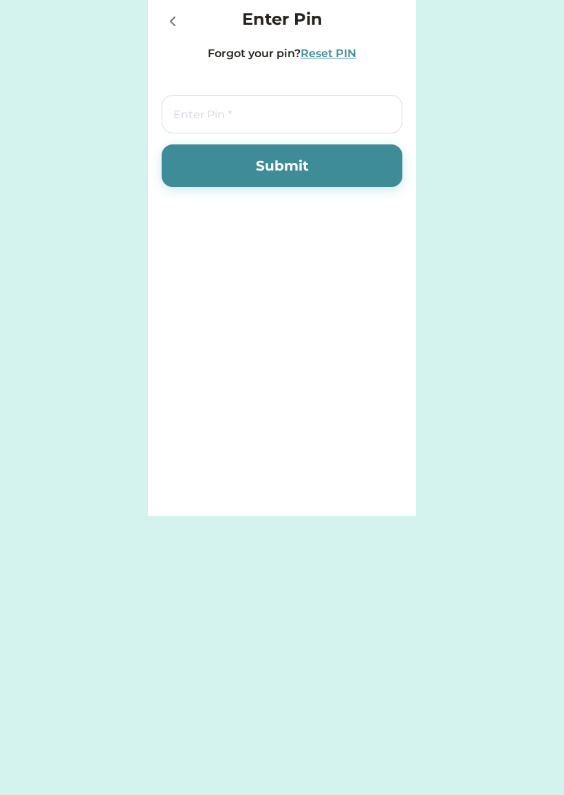
click at [352, 123] on input "tel" at bounding box center [282, 114] width 241 height 39
click at [252, 102] on input "tel" at bounding box center [282, 114] width 241 height 39
type input "1234"
click at [341, 164] on button "Submit" at bounding box center [282, 165] width 241 height 43
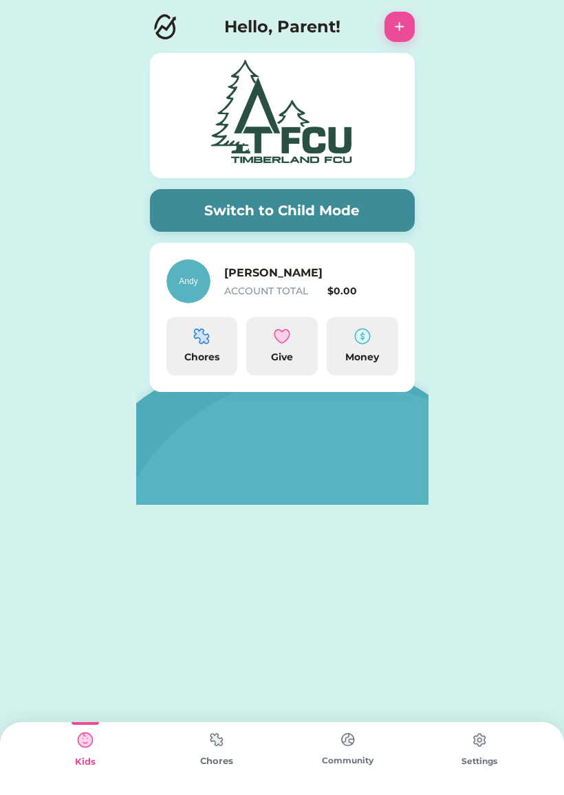
click at [201, 354] on div "Chores" at bounding box center [202, 357] width 61 height 14
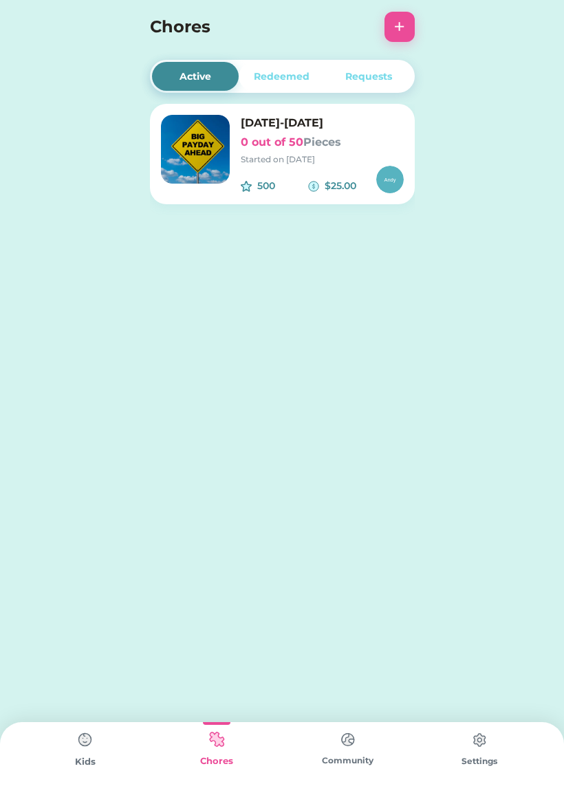
click at [361, 141] on h6 "0 out of 50 Pieces" at bounding box center [322, 142] width 163 height 17
click at [290, 149] on h6 "0 out of 50 Pieces" at bounding box center [322, 142] width 163 height 17
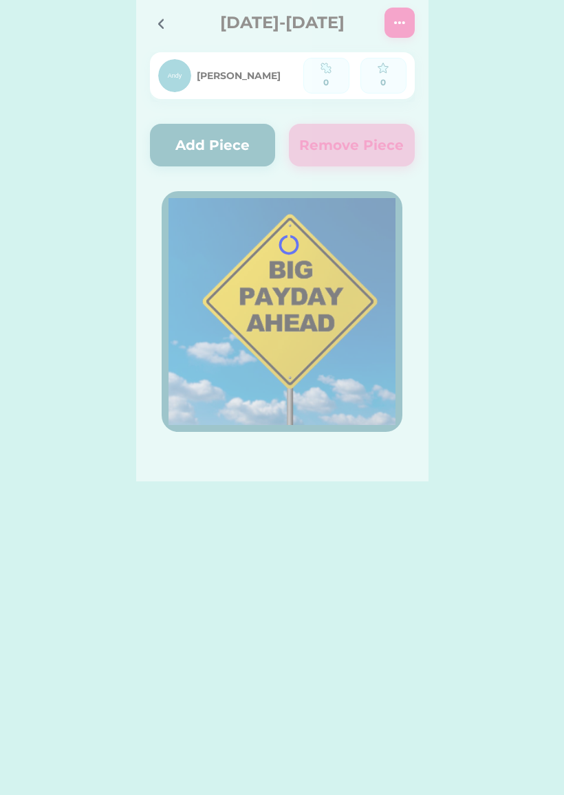
click at [401, 173] on div at bounding box center [282, 241] width 292 height 482
click at [394, 10] on div at bounding box center [282, 241] width 292 height 482
click at [395, 18] on div at bounding box center [282, 241] width 292 height 482
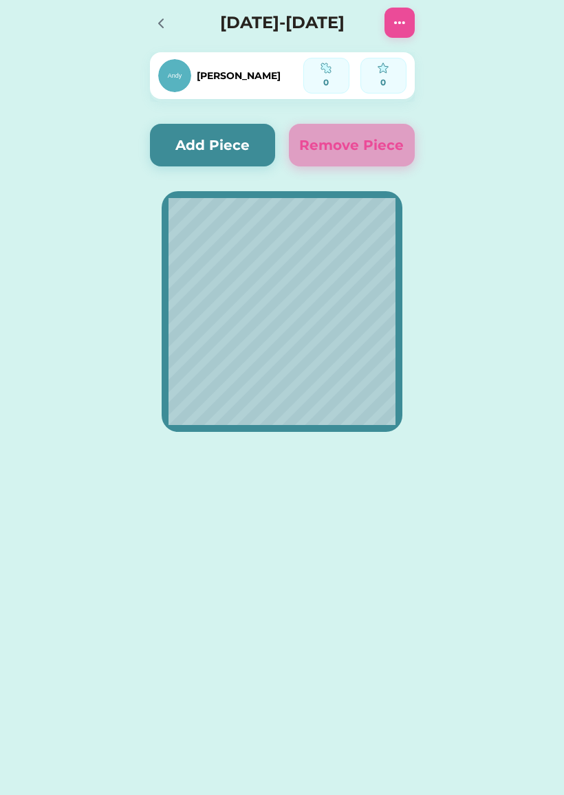
click at [388, 30] on div at bounding box center [400, 23] width 30 height 30
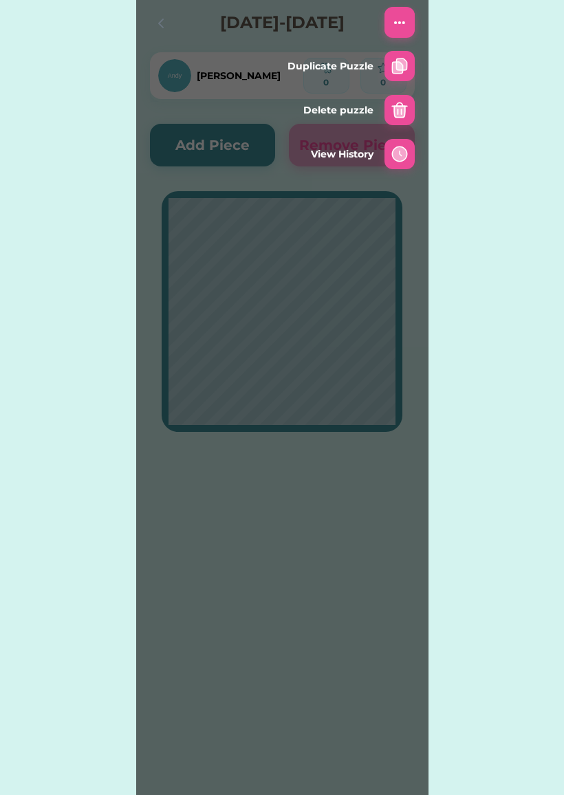
click at [393, 20] on img at bounding box center [399, 22] width 17 height 17
click at [500, 145] on div "Active Redeemed Requests [DATE]-[DATE] 0 out of 50 Pieces Started on [DATE] 500…" at bounding box center [282, 241] width 564 height 482
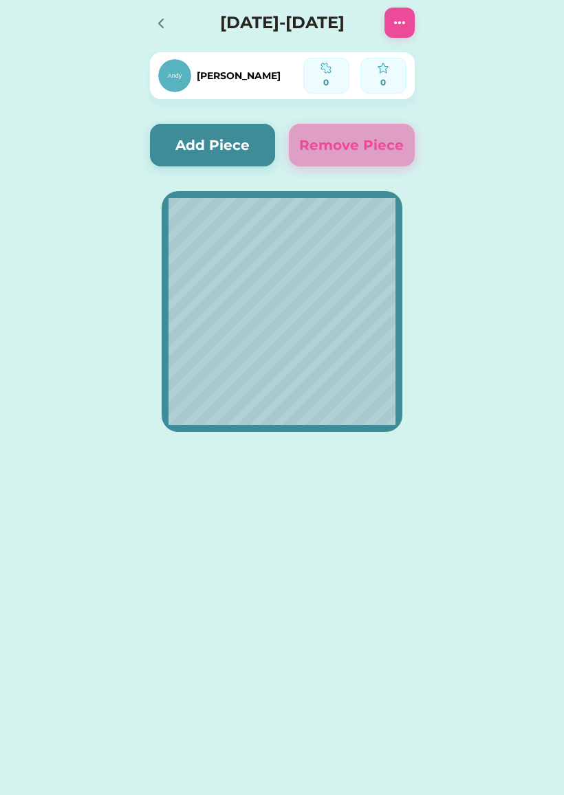
click at [197, 150] on button "Add Piece" at bounding box center [213, 145] width 126 height 43
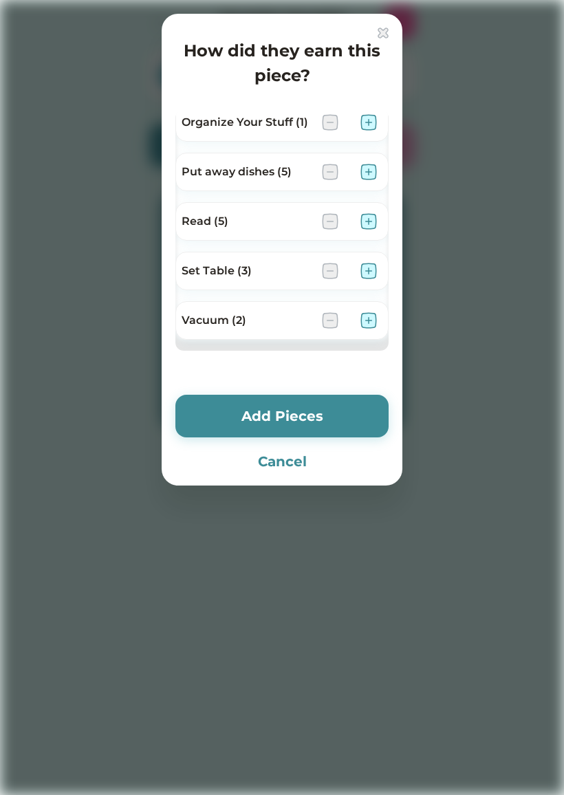
scroll to position [453, 0]
